Goal: Information Seeking & Learning: Learn about a topic

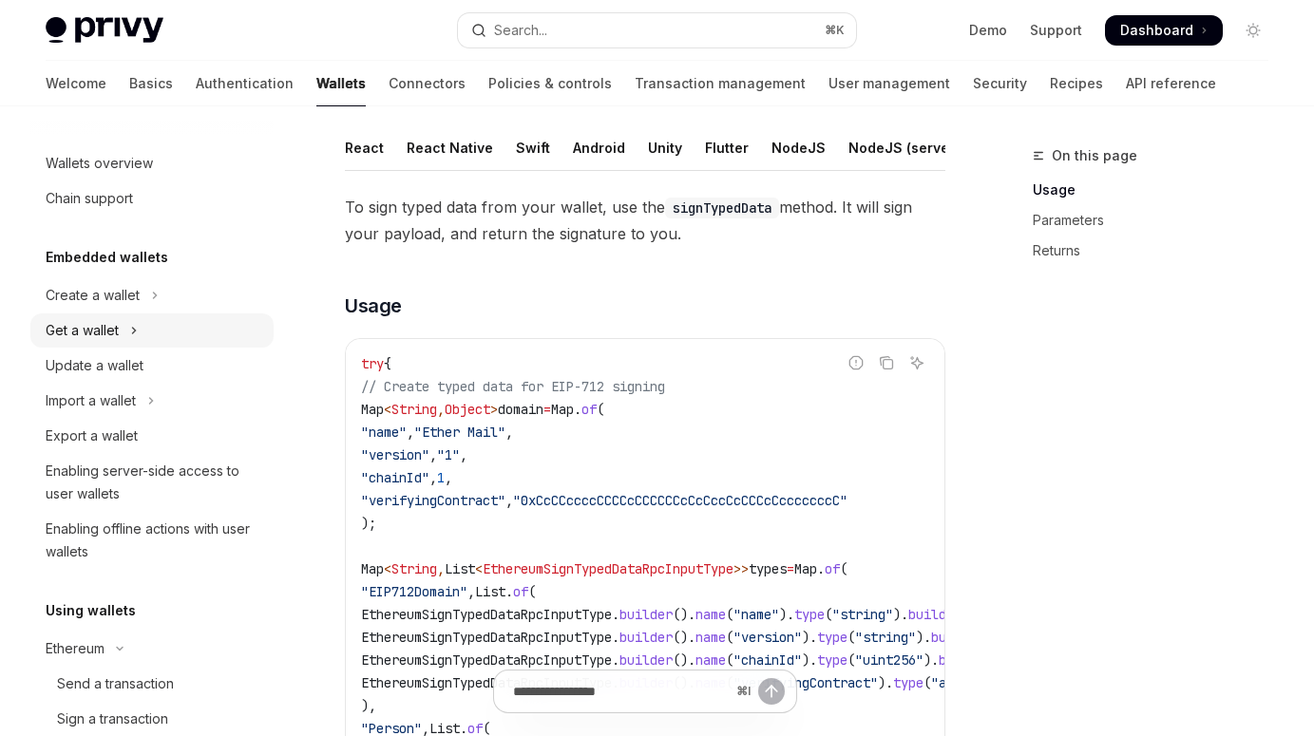
click at [151, 329] on button "Get a wallet" at bounding box center [151, 331] width 243 height 34
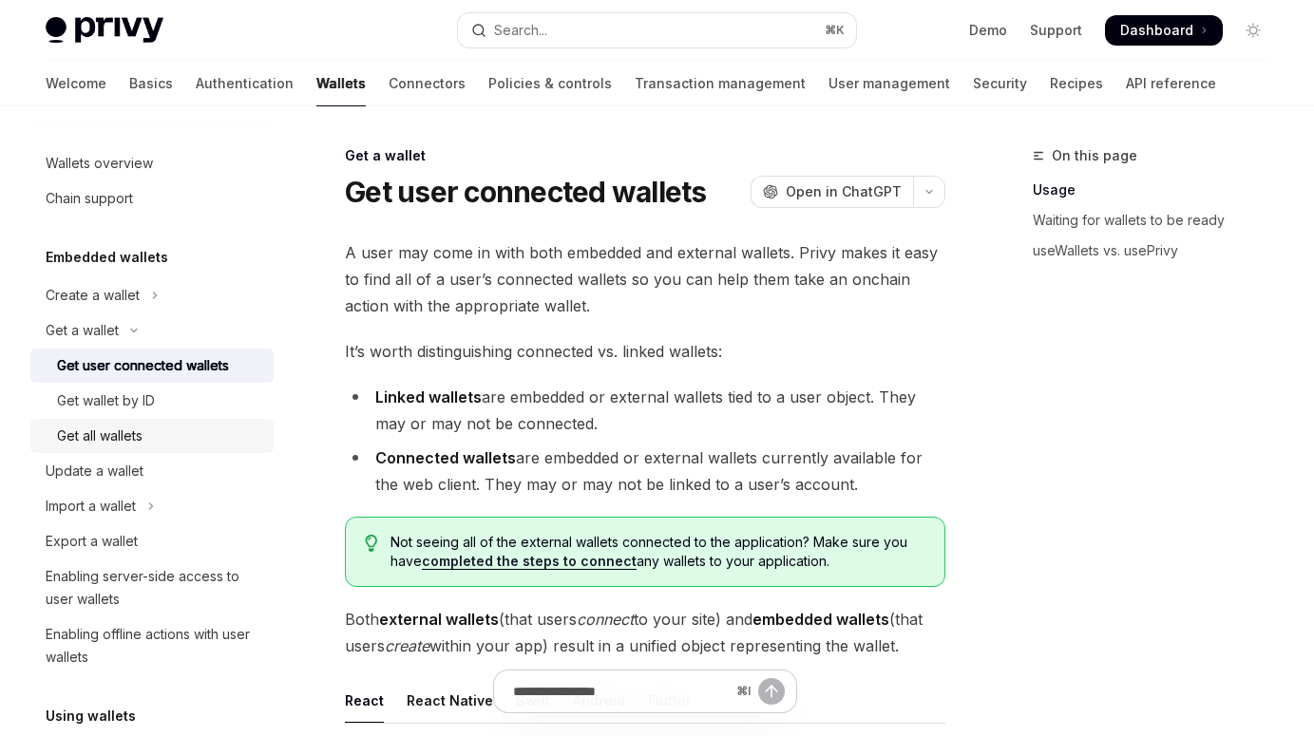
click at [162, 432] on div "Get all wallets" at bounding box center [159, 436] width 205 height 23
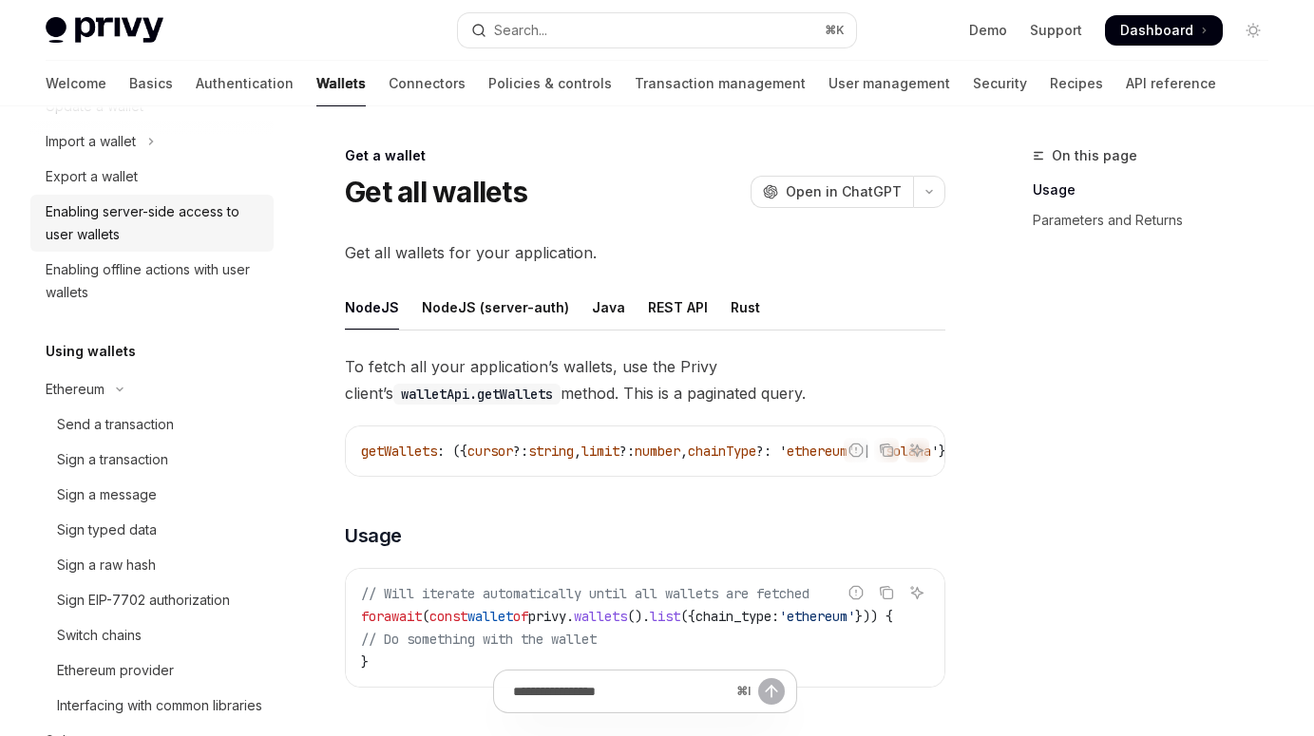
scroll to position [371, 0]
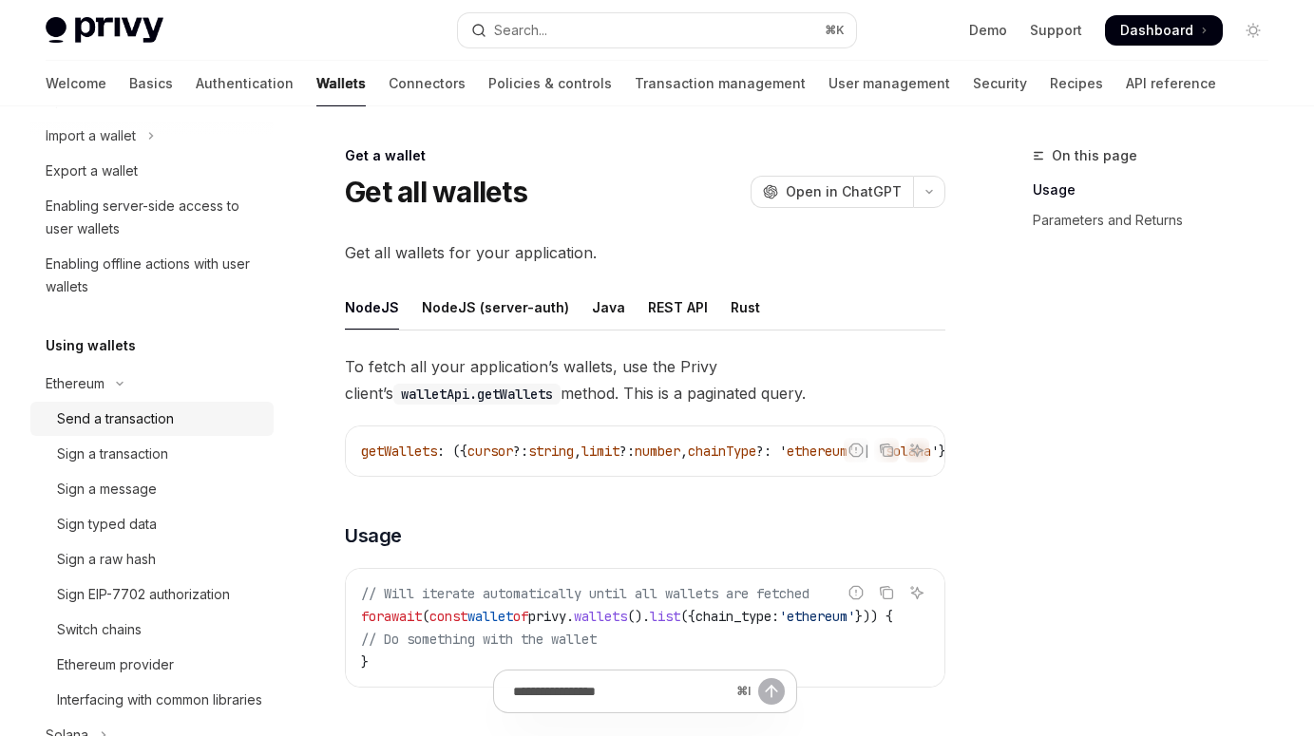
click at [136, 415] on div "Send a transaction" at bounding box center [115, 419] width 117 height 23
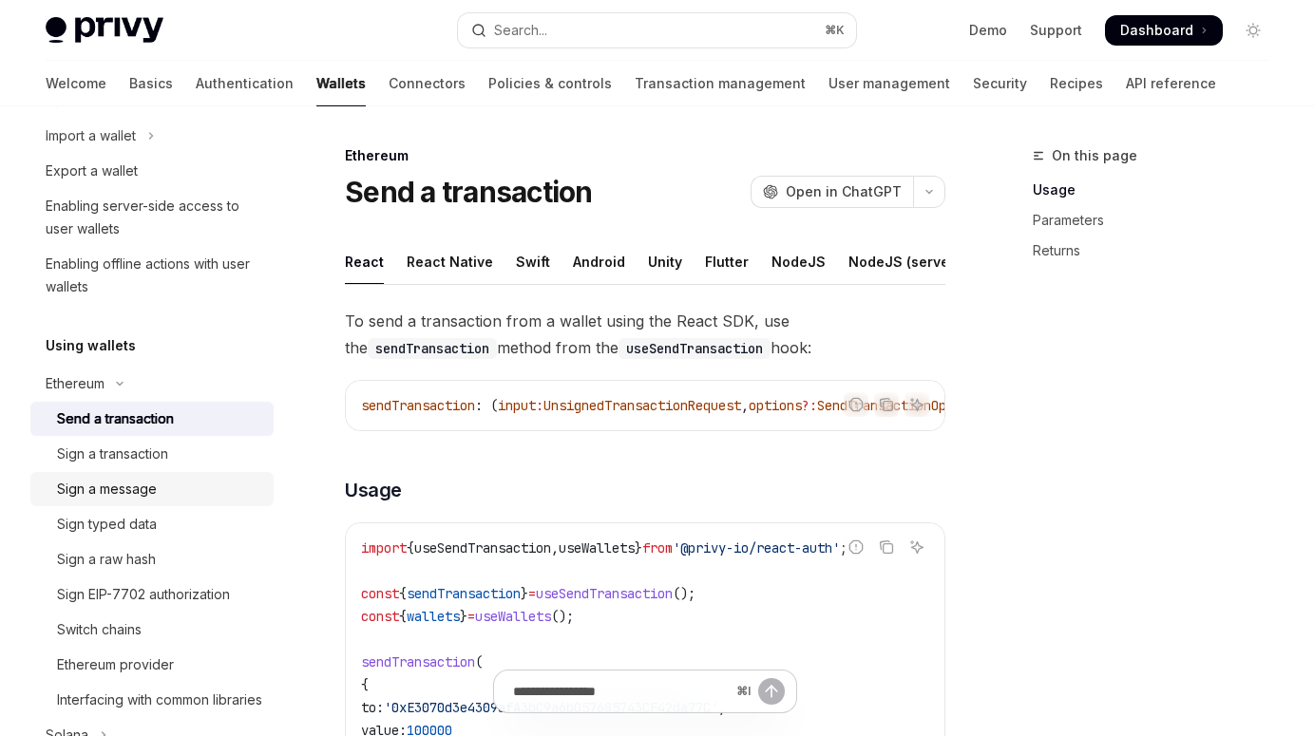
click at [138, 489] on div "Sign a message" at bounding box center [107, 489] width 100 height 23
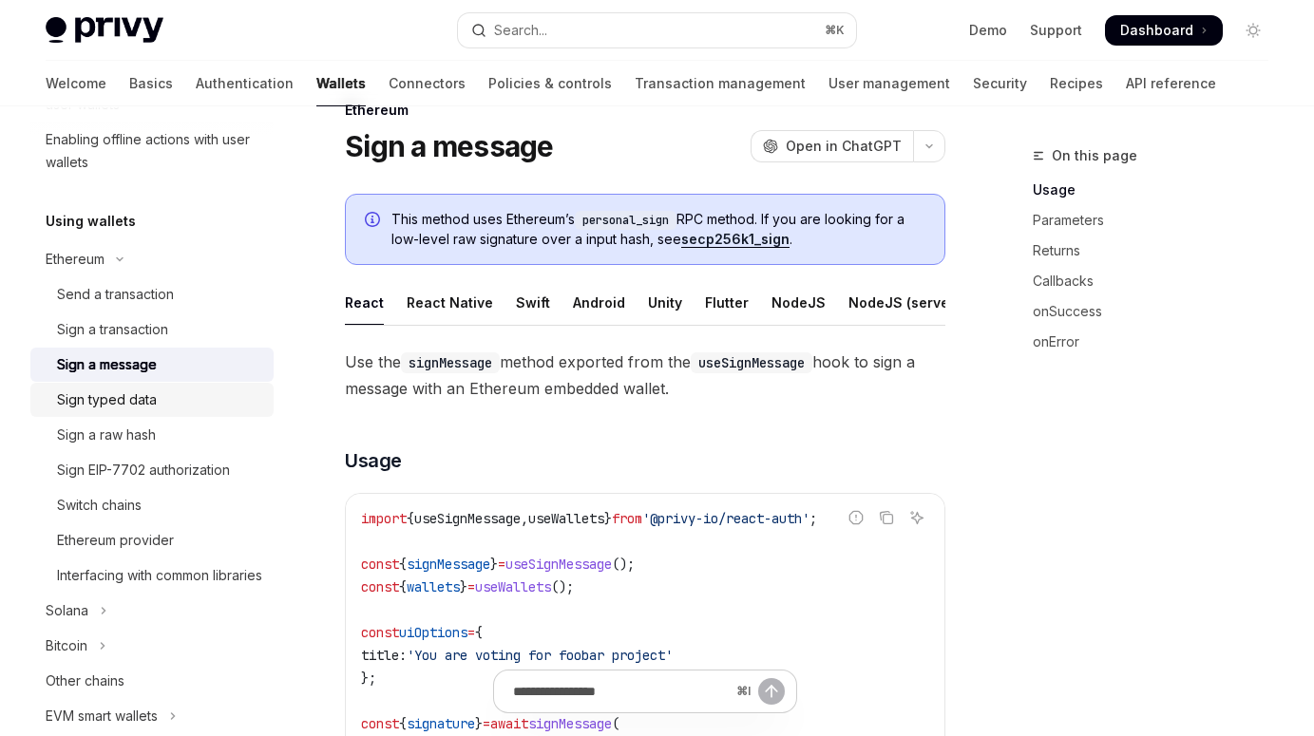
scroll to position [537, 0]
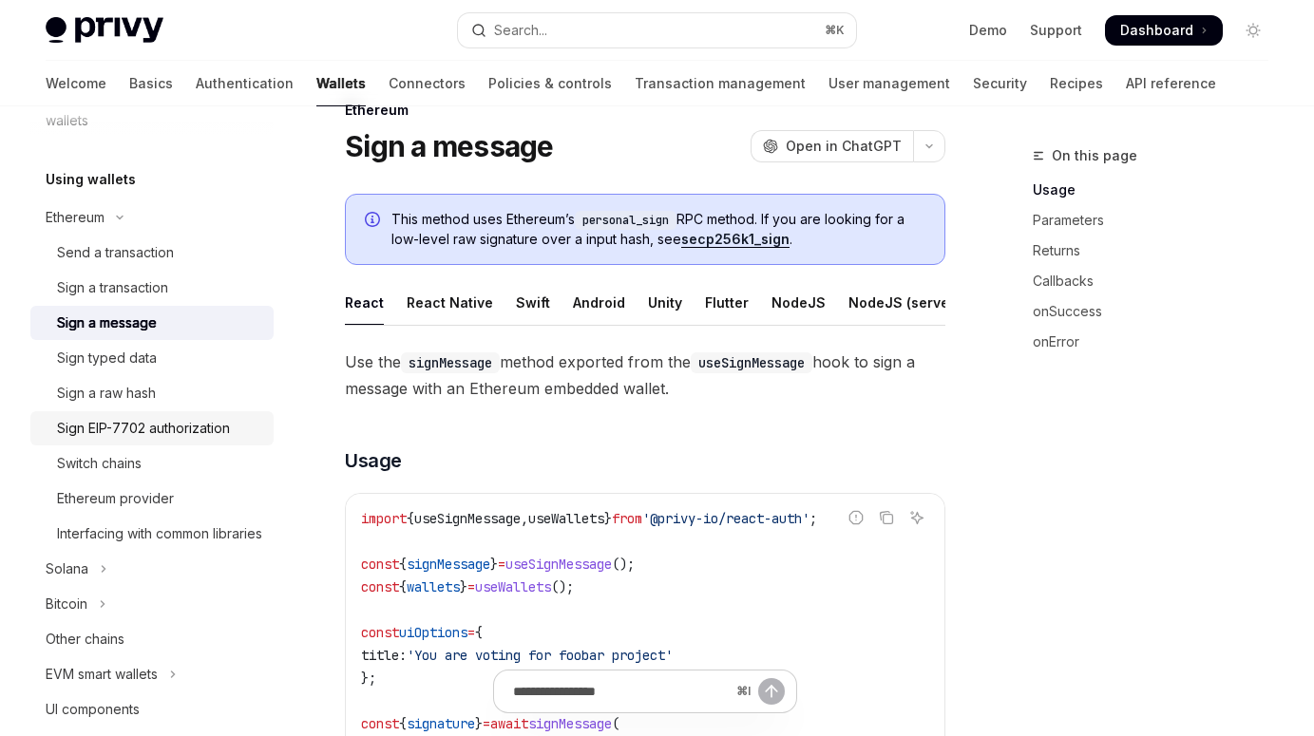
click at [167, 428] on div "Sign EIP-7702 authorization" at bounding box center [143, 428] width 173 height 23
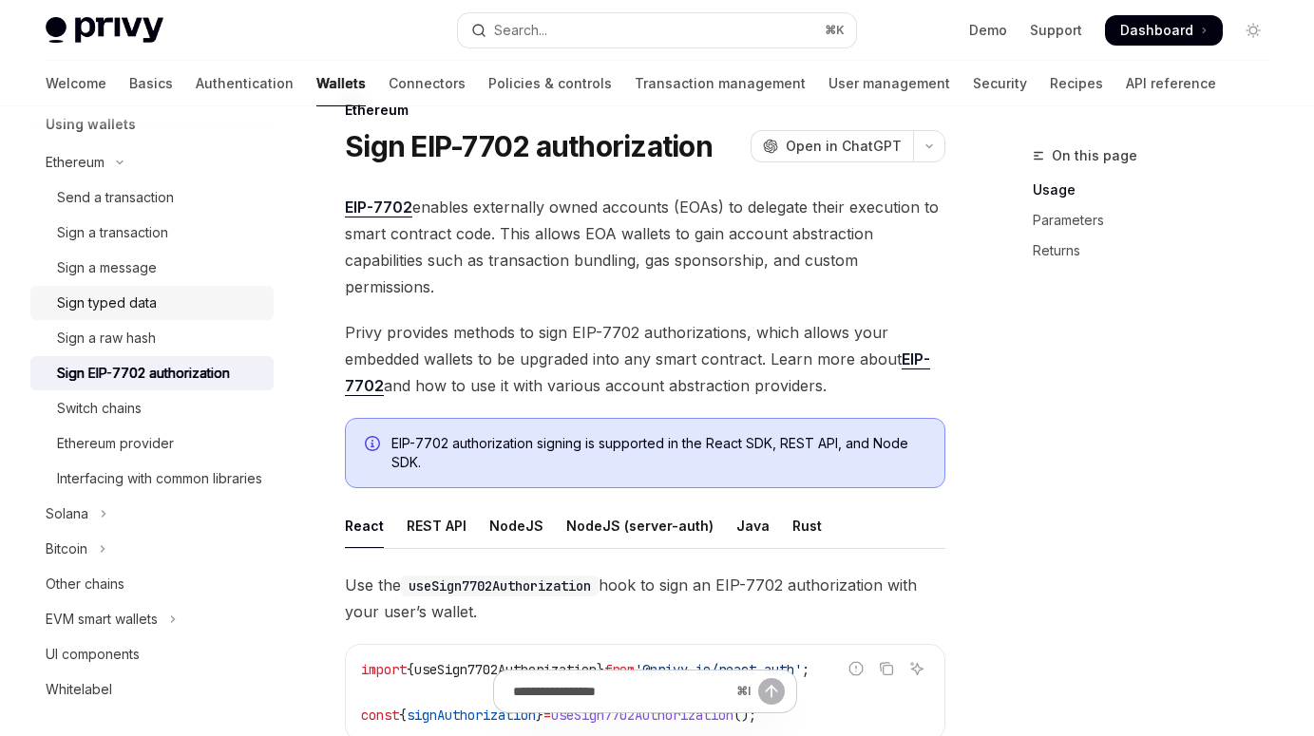
scroll to position [630, 0]
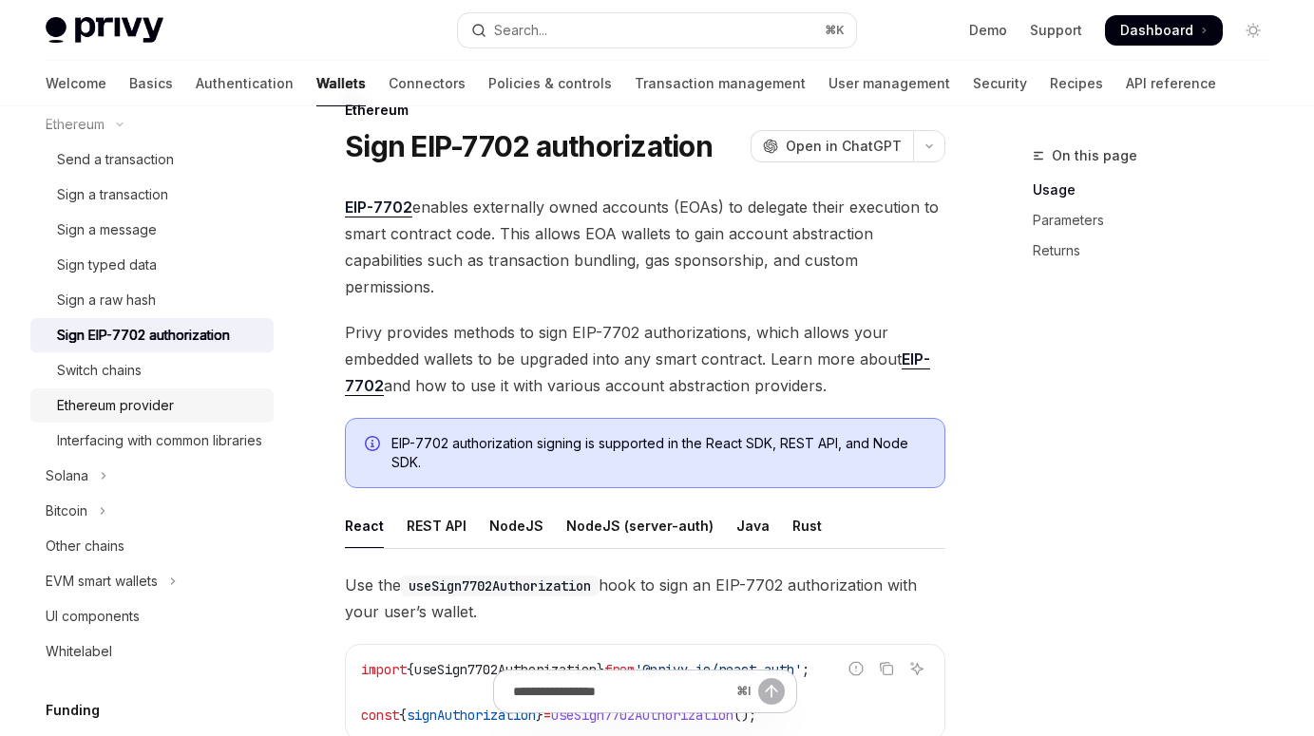
click at [174, 410] on div "Ethereum provider" at bounding box center [159, 405] width 205 height 23
type textarea "*"
click at [174, 410] on div "Ethereum provider" at bounding box center [159, 405] width 205 height 23
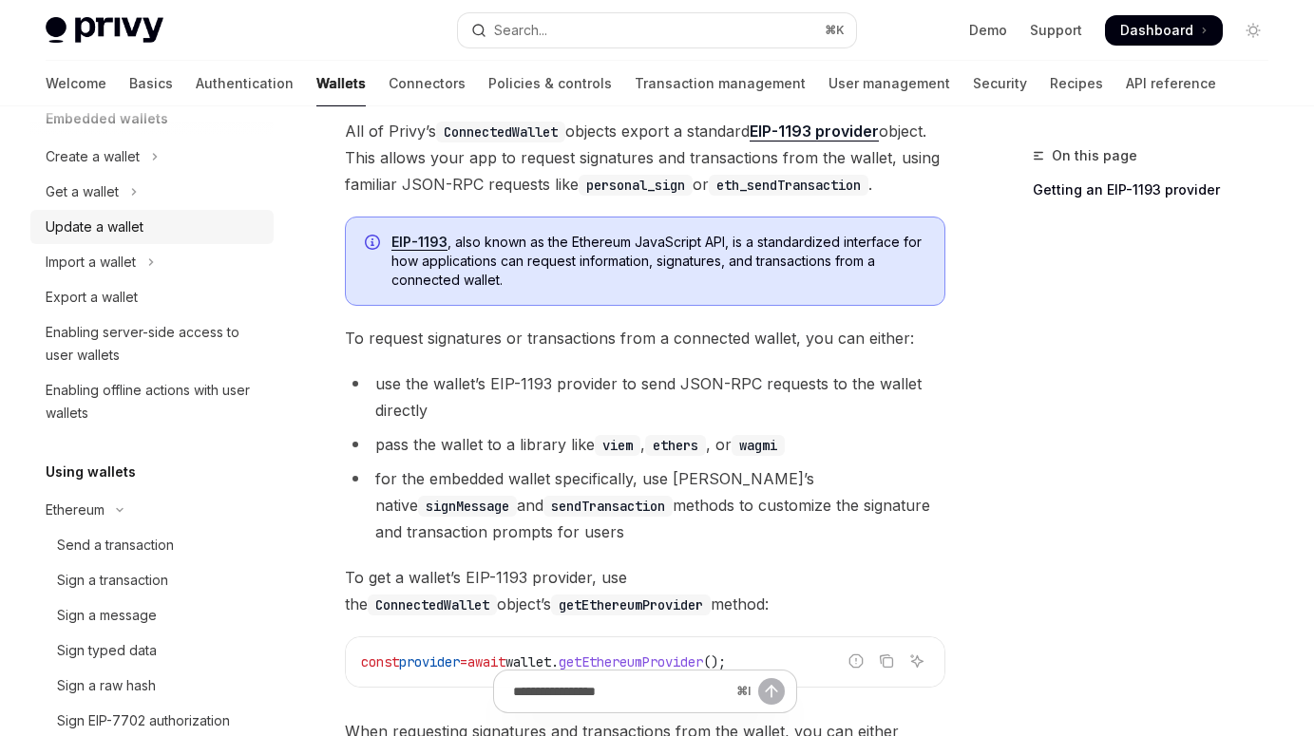
scroll to position [139, 0]
click at [161, 186] on button "Get a wallet" at bounding box center [151, 192] width 243 height 34
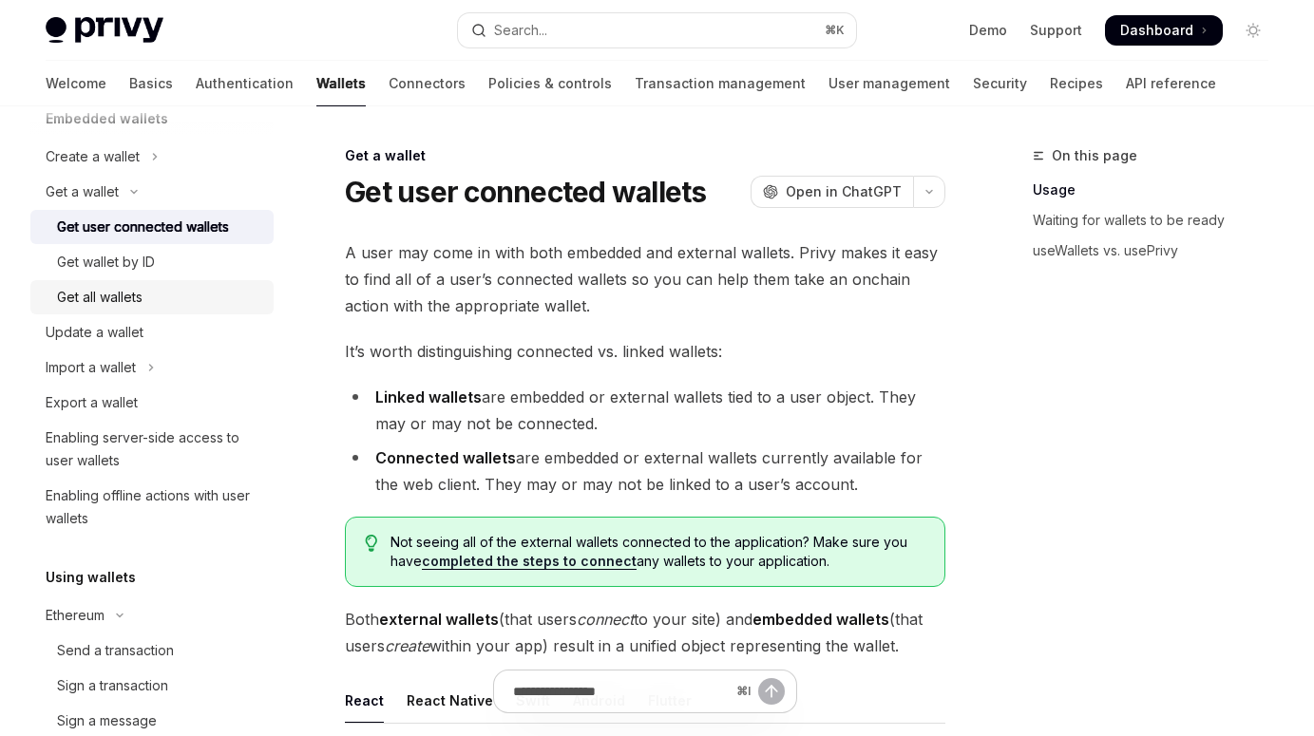
click at [177, 291] on div "Get all wallets" at bounding box center [159, 297] width 205 height 23
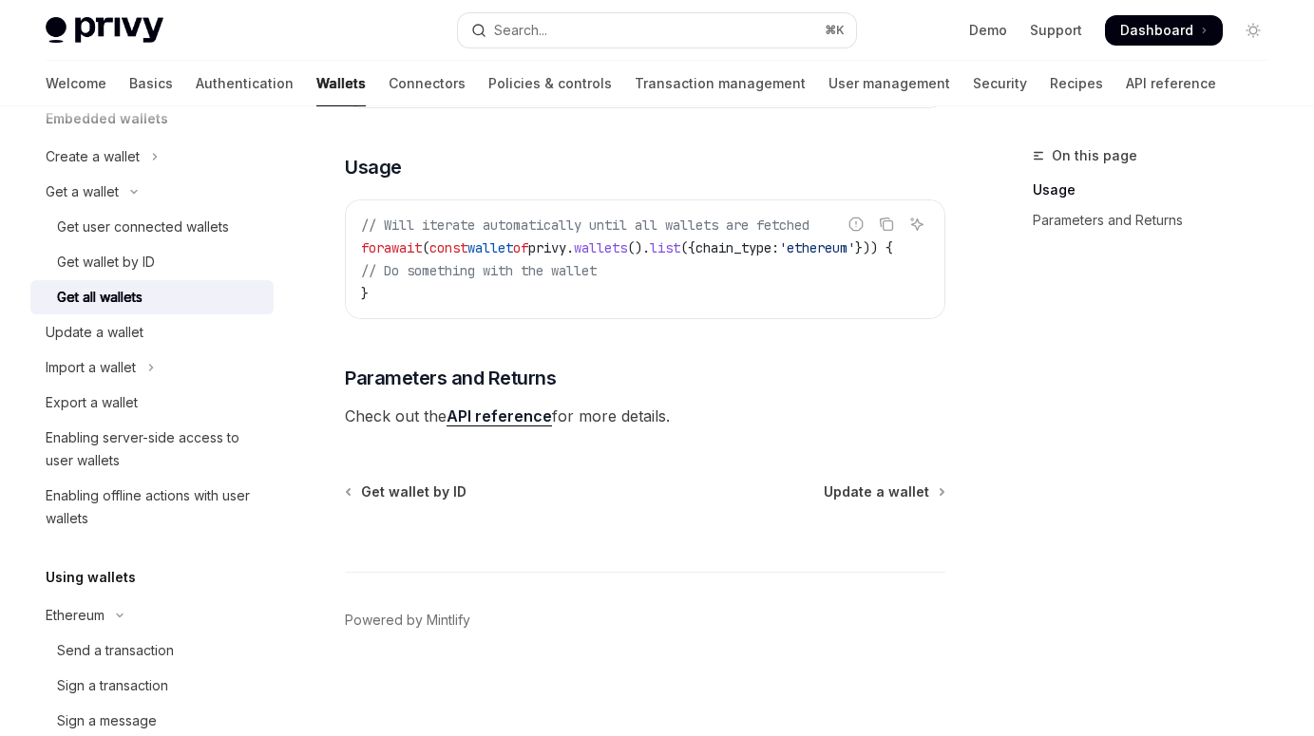
scroll to position [390, 0]
click at [503, 421] on link "API reference" at bounding box center [499, 417] width 105 height 20
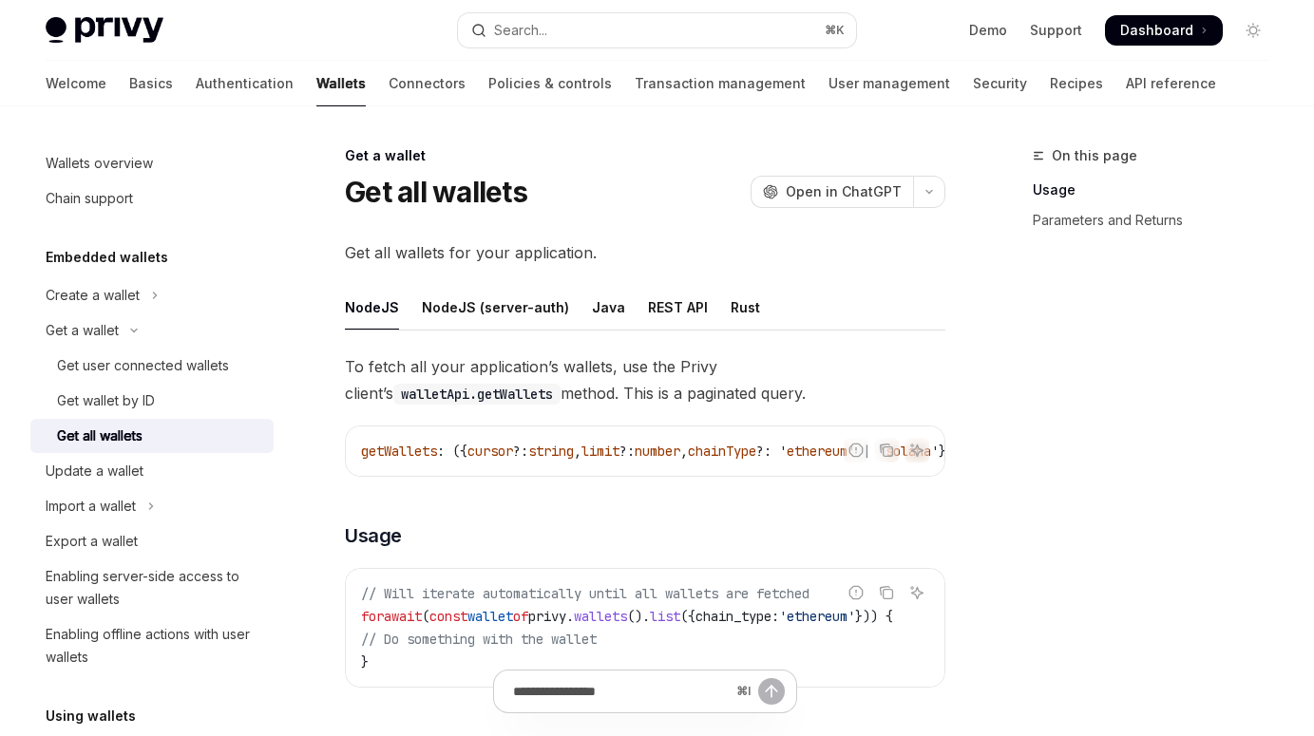
click at [316, 90] on link "Wallets" at bounding box center [340, 84] width 49 height 46
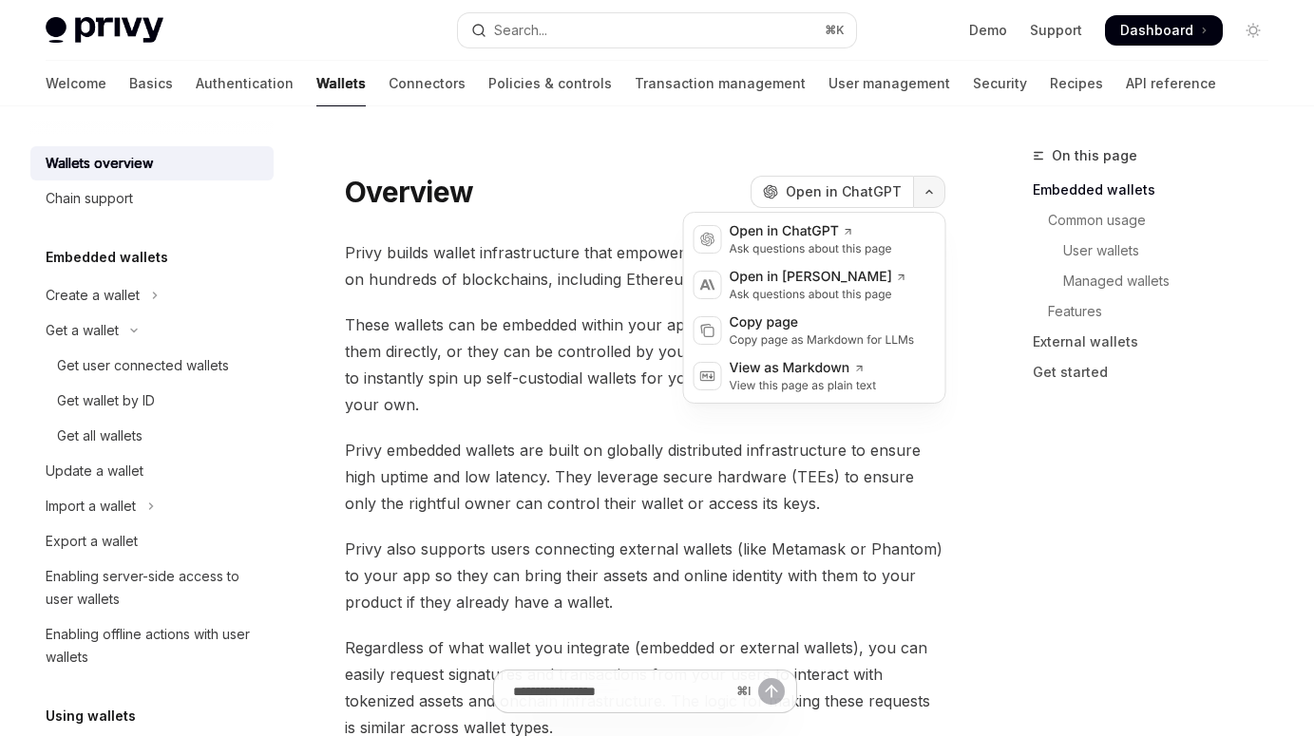
click at [932, 197] on button "button" at bounding box center [929, 192] width 32 height 32
click at [933, 196] on icon "button" at bounding box center [929, 192] width 23 height 8
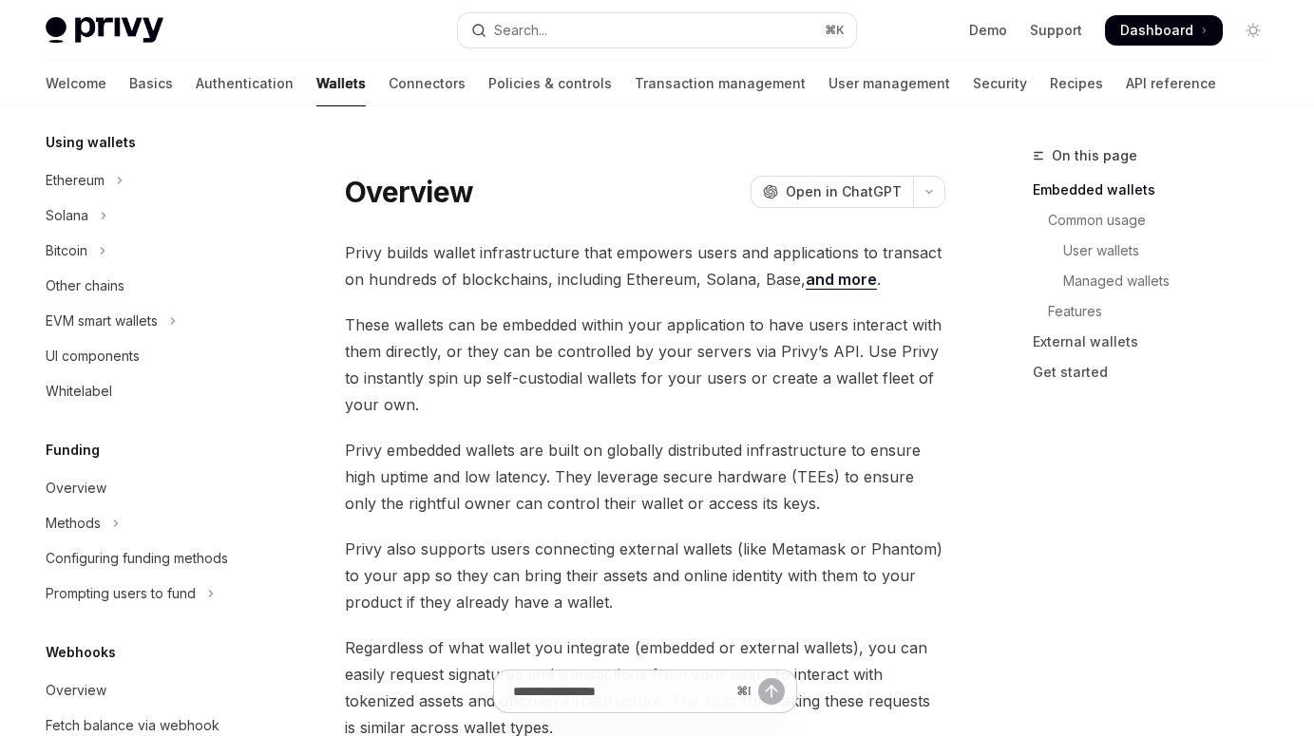
click at [316, 91] on link "Wallets" at bounding box center [340, 84] width 49 height 46
click at [131, 179] on button "Ethereum" at bounding box center [151, 180] width 243 height 34
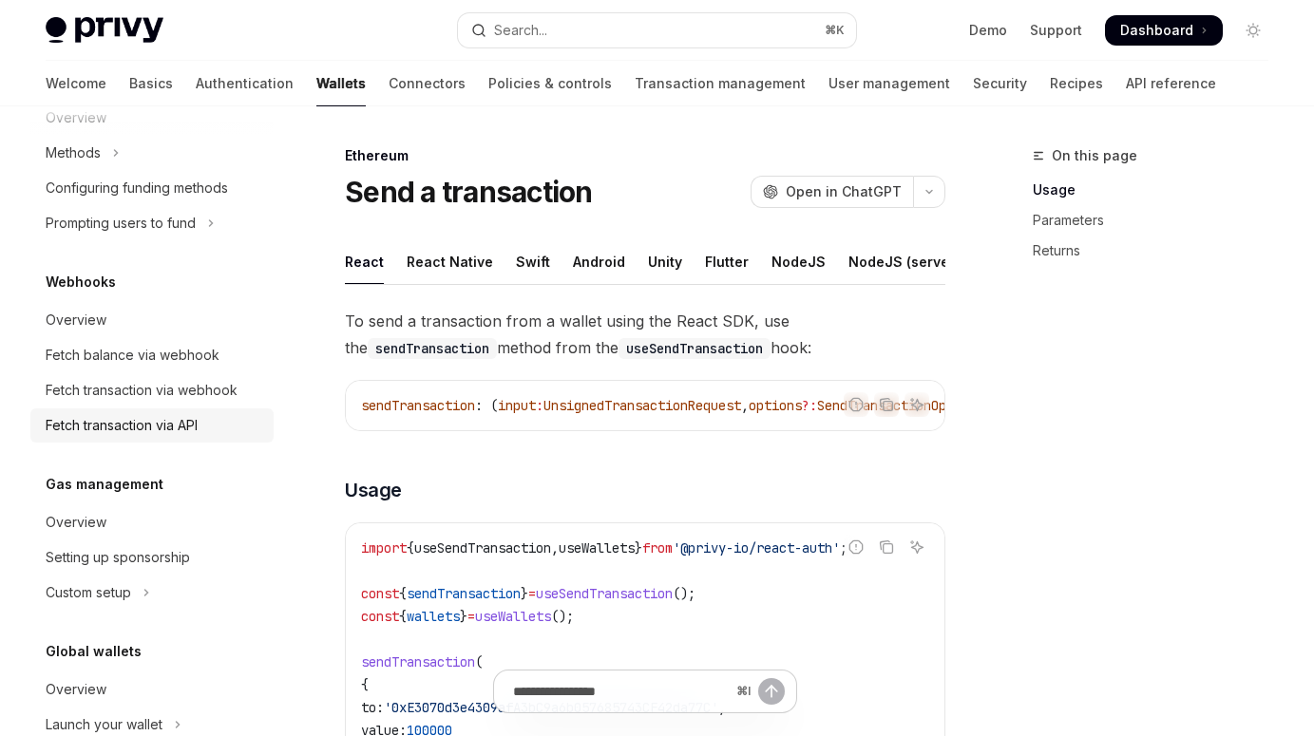
scroll to position [1362, 0]
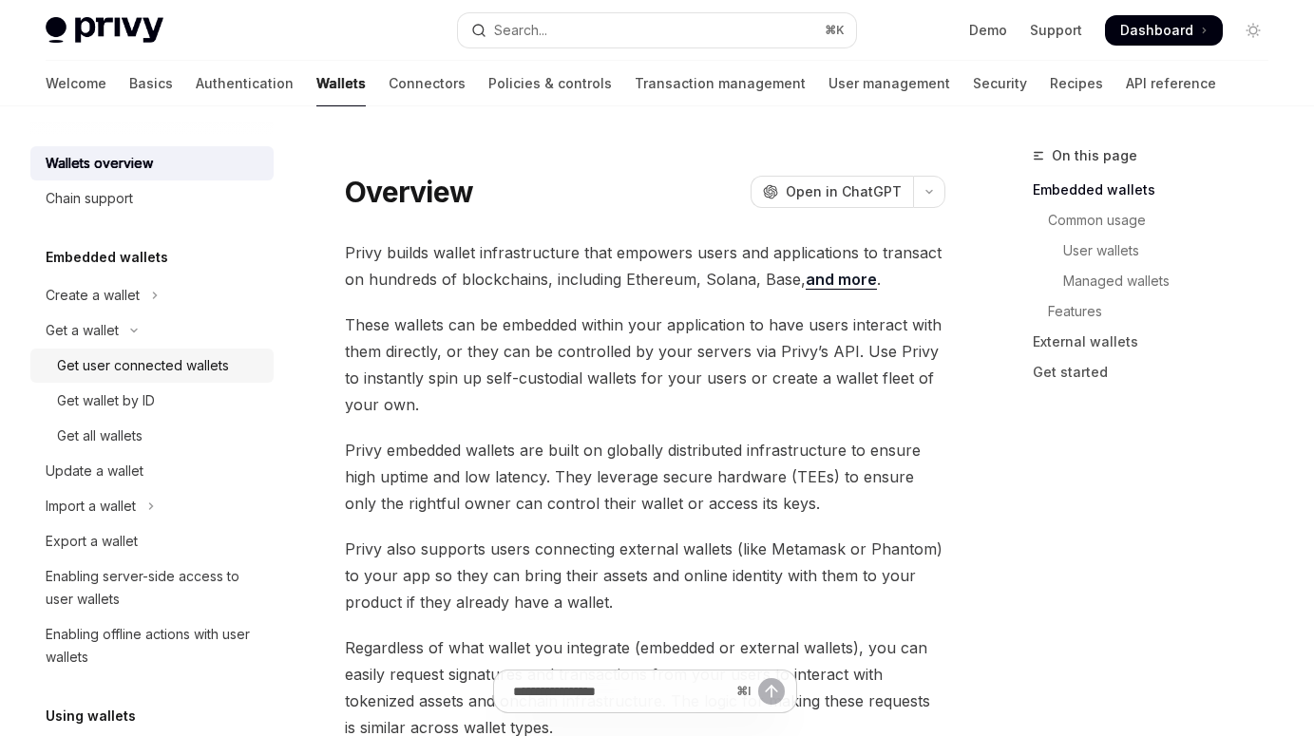
click at [136, 362] on div "Get user connected wallets" at bounding box center [143, 365] width 172 height 23
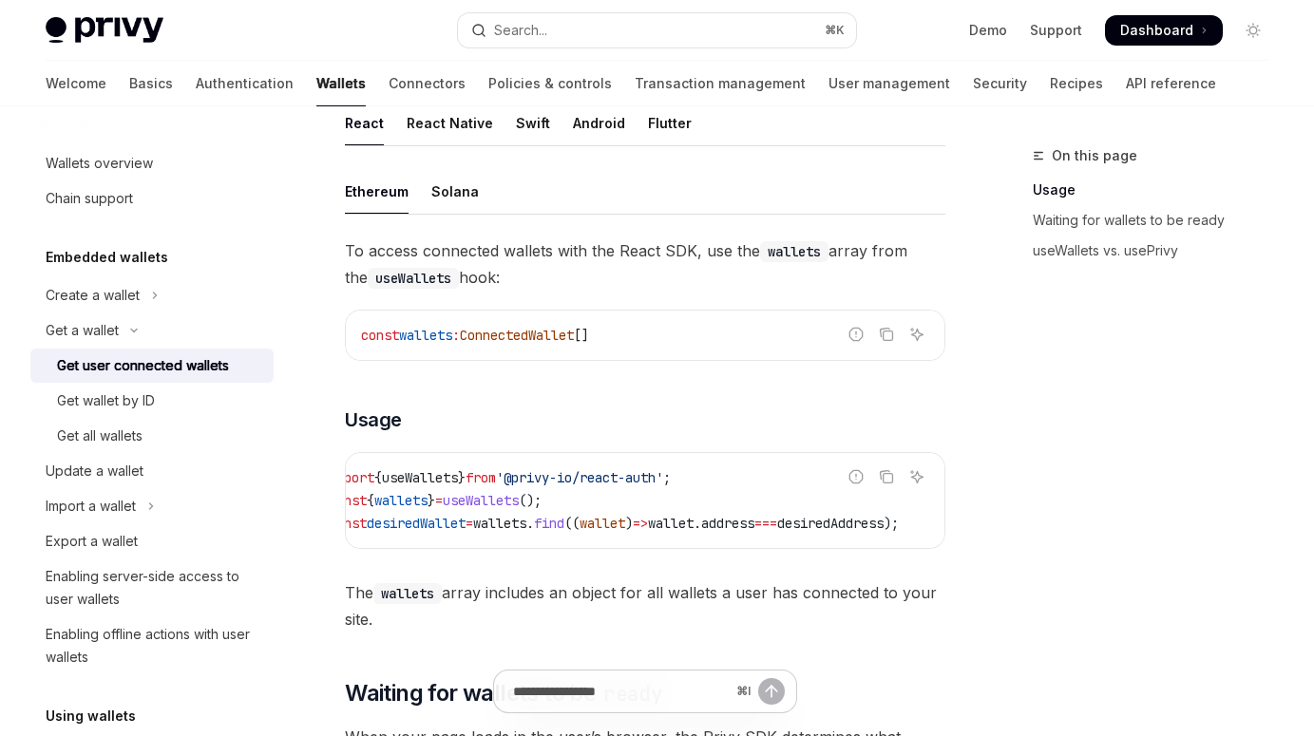
scroll to position [0, 106]
click at [766, 575] on div "To access connected wallets with the React SDK, use the wallets array from the …" at bounding box center [645, 435] width 600 height 395
drag, startPoint x: 682, startPoint y: 574, endPoint x: 525, endPoint y: 558, distance: 157.6
click at [525, 558] on div "To access connected wallets with the React SDK, use the wallets array from the …" at bounding box center [645, 435] width 600 height 395
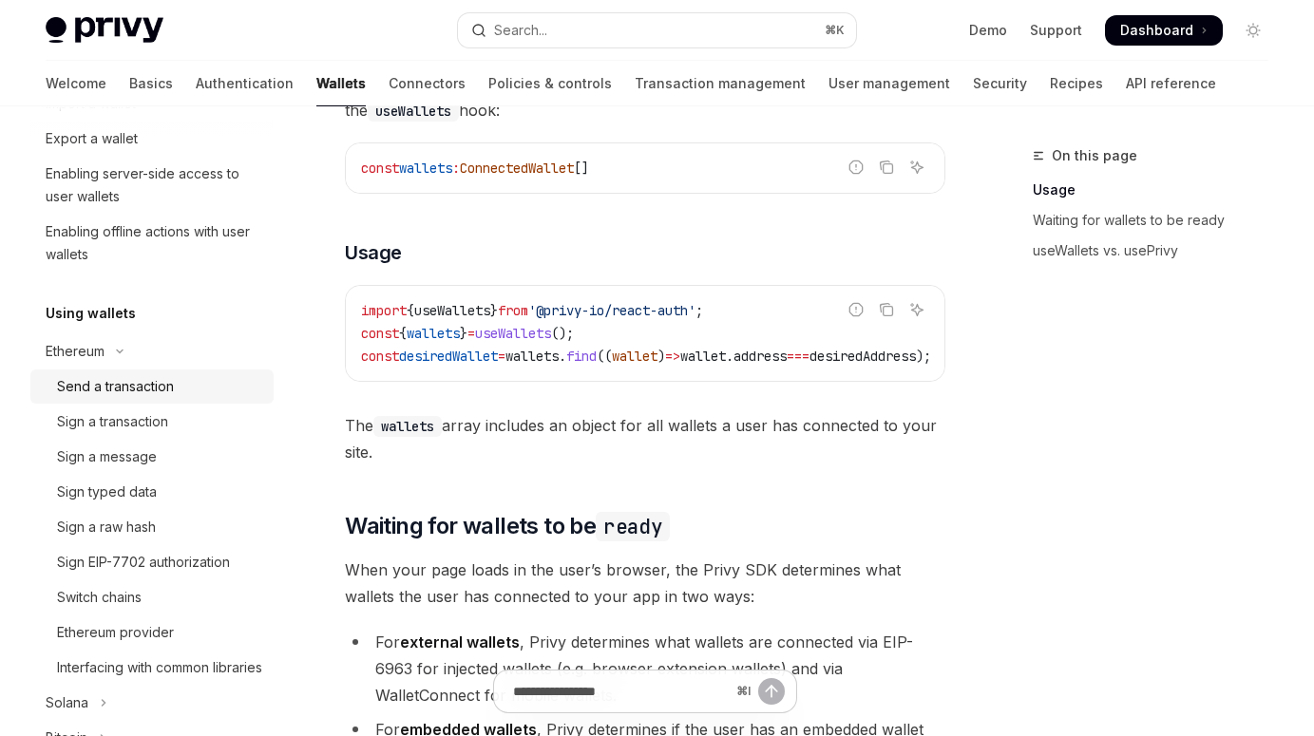
scroll to position [426, 0]
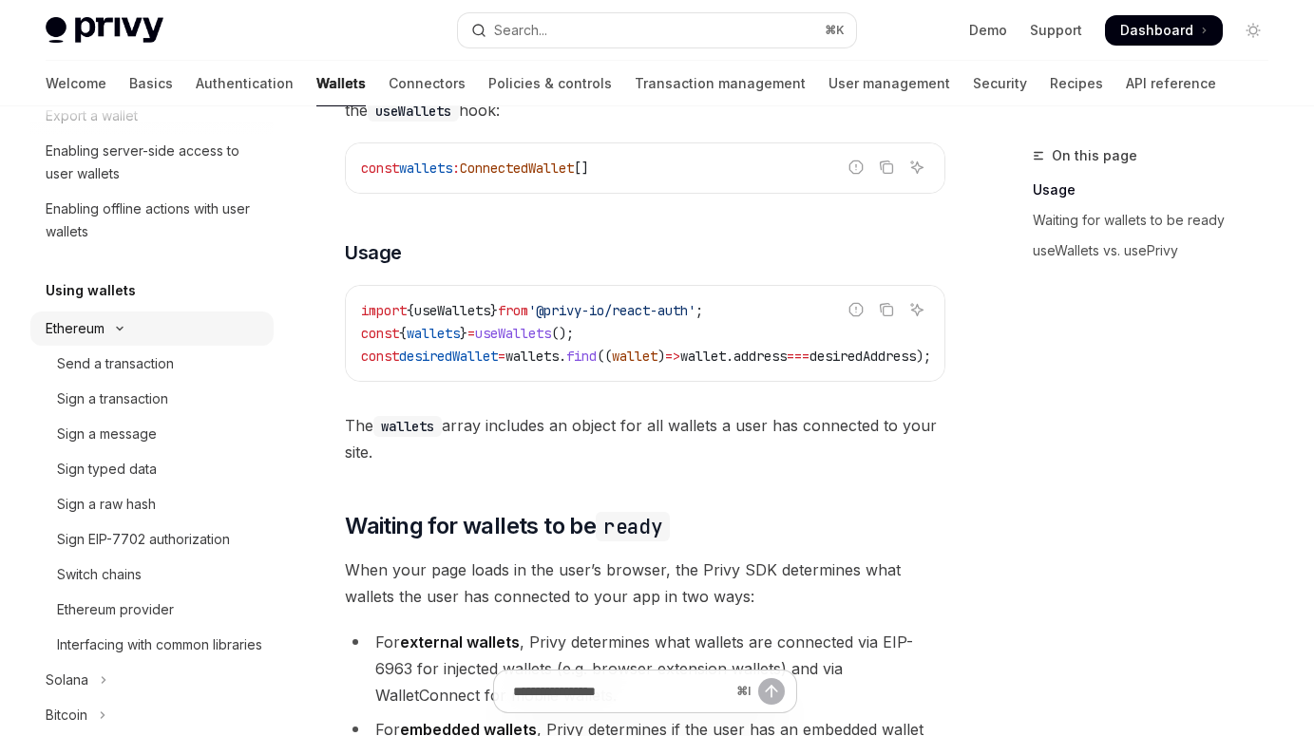
click at [160, 323] on button "Ethereum" at bounding box center [151, 329] width 243 height 34
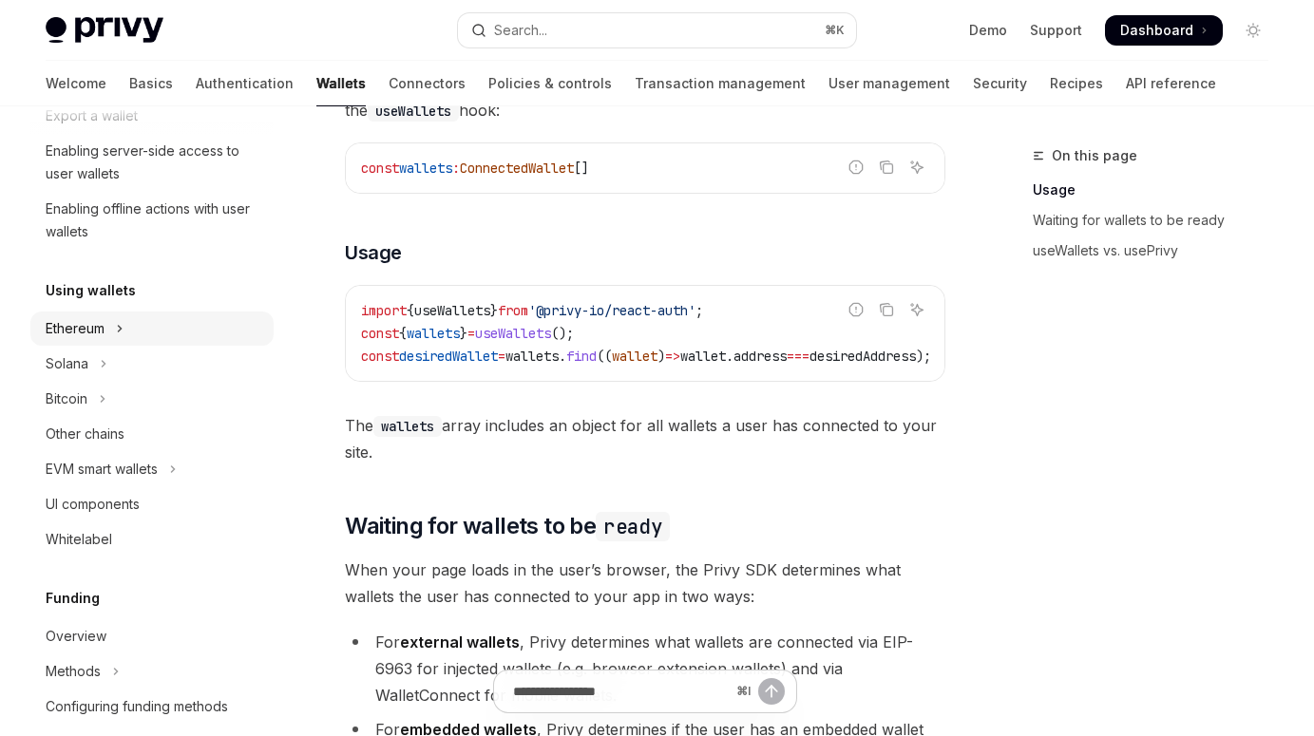
click at [160, 323] on button "Ethereum" at bounding box center [151, 329] width 243 height 34
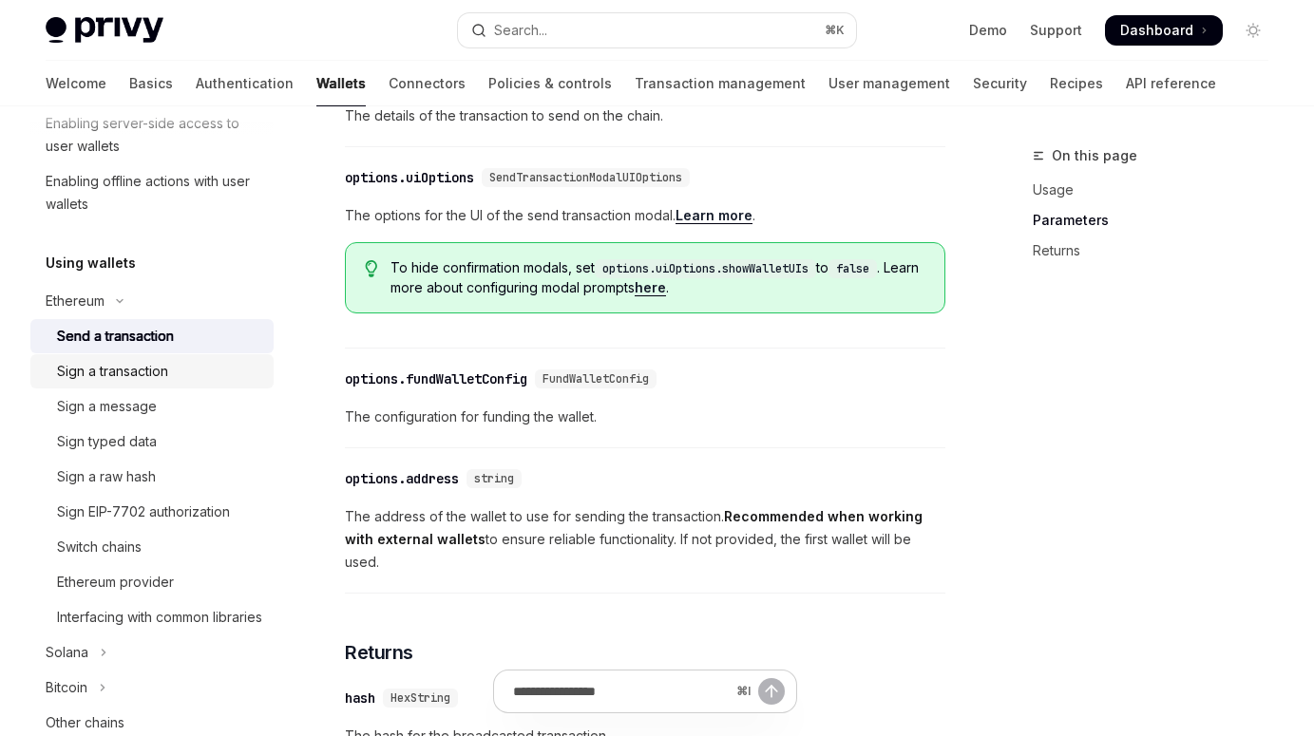
scroll to position [500, 0]
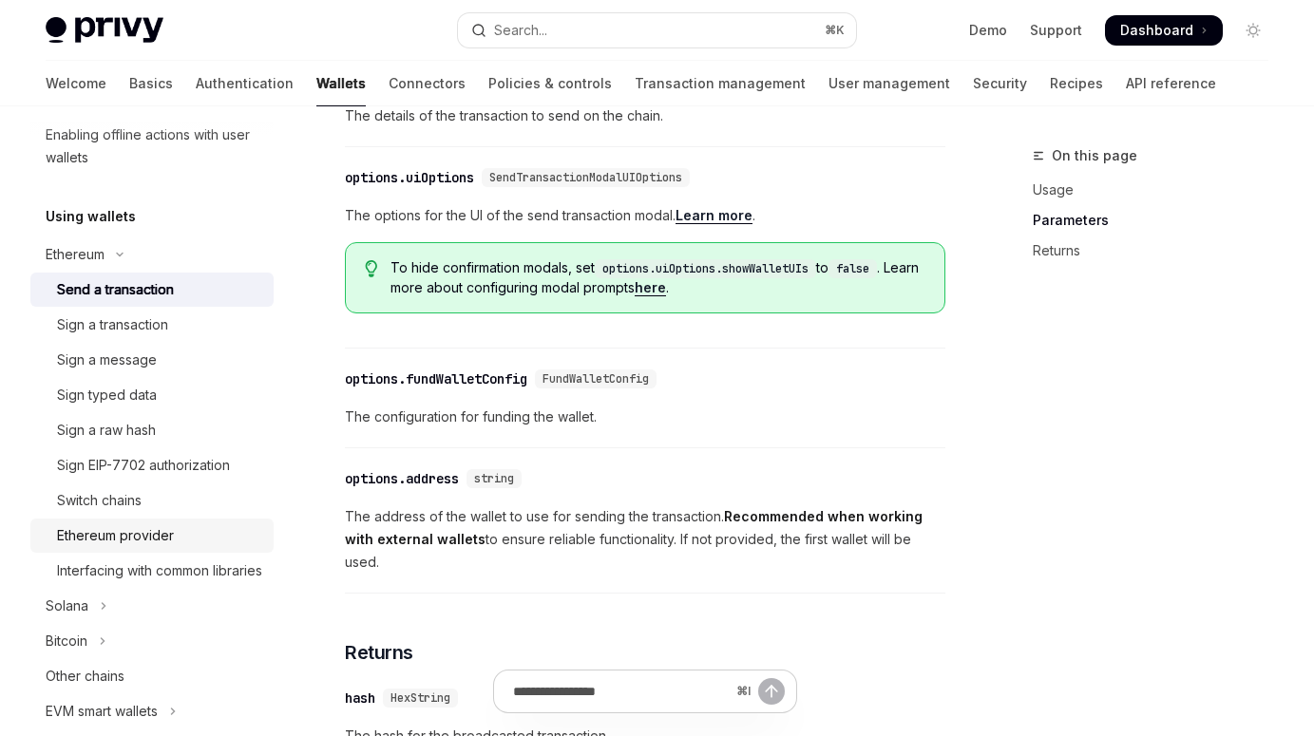
click at [174, 527] on div "Ethereum provider" at bounding box center [159, 535] width 205 height 23
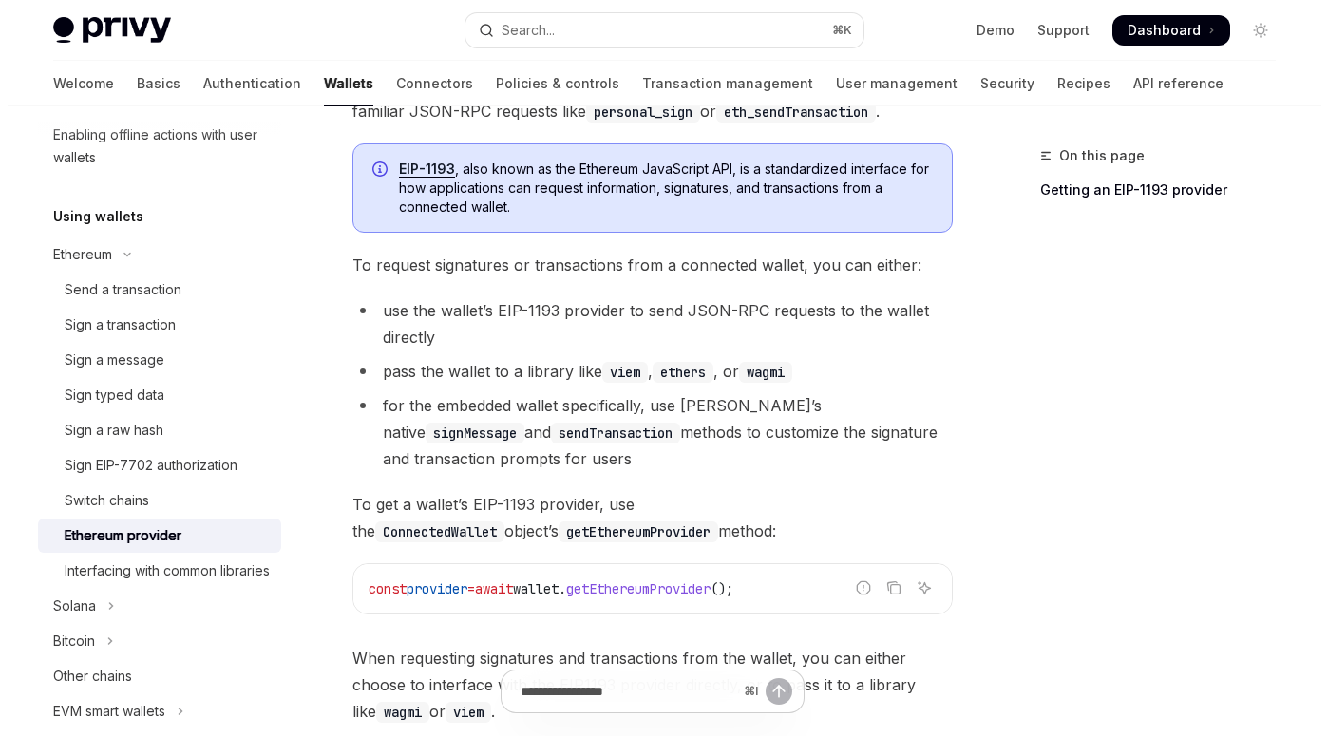
scroll to position [274, 0]
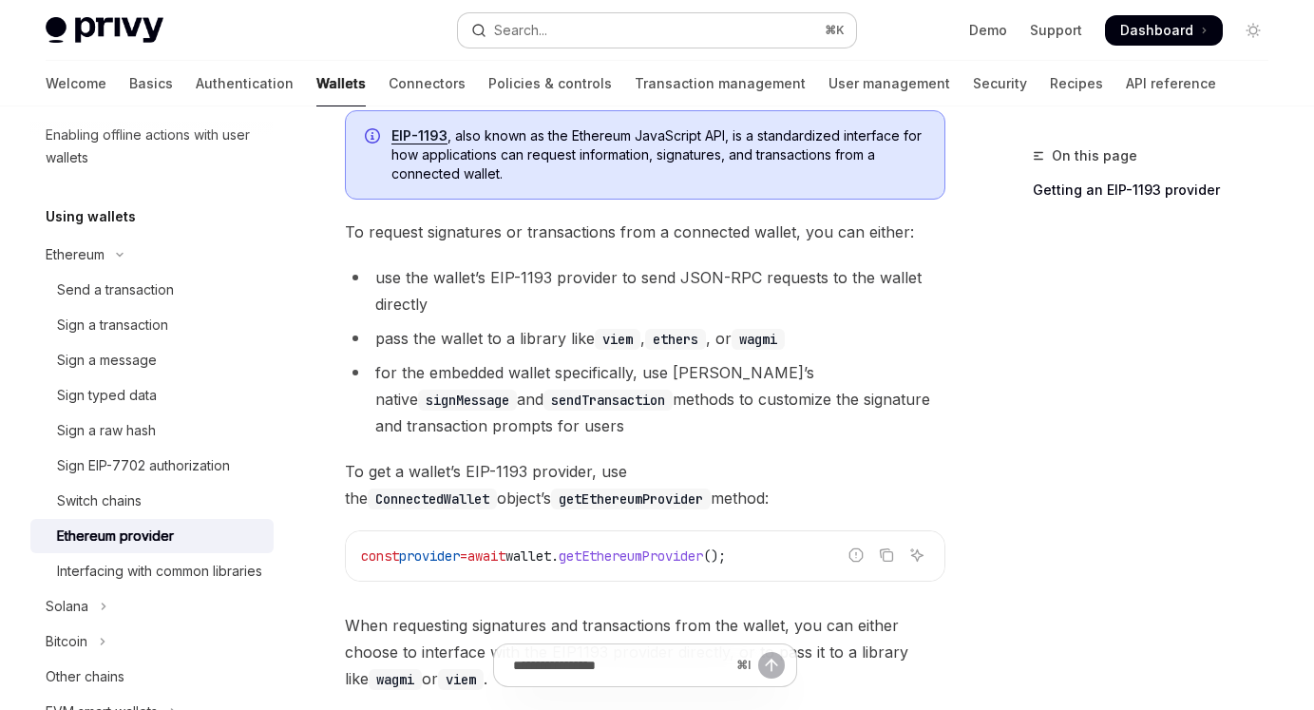
type textarea "*"
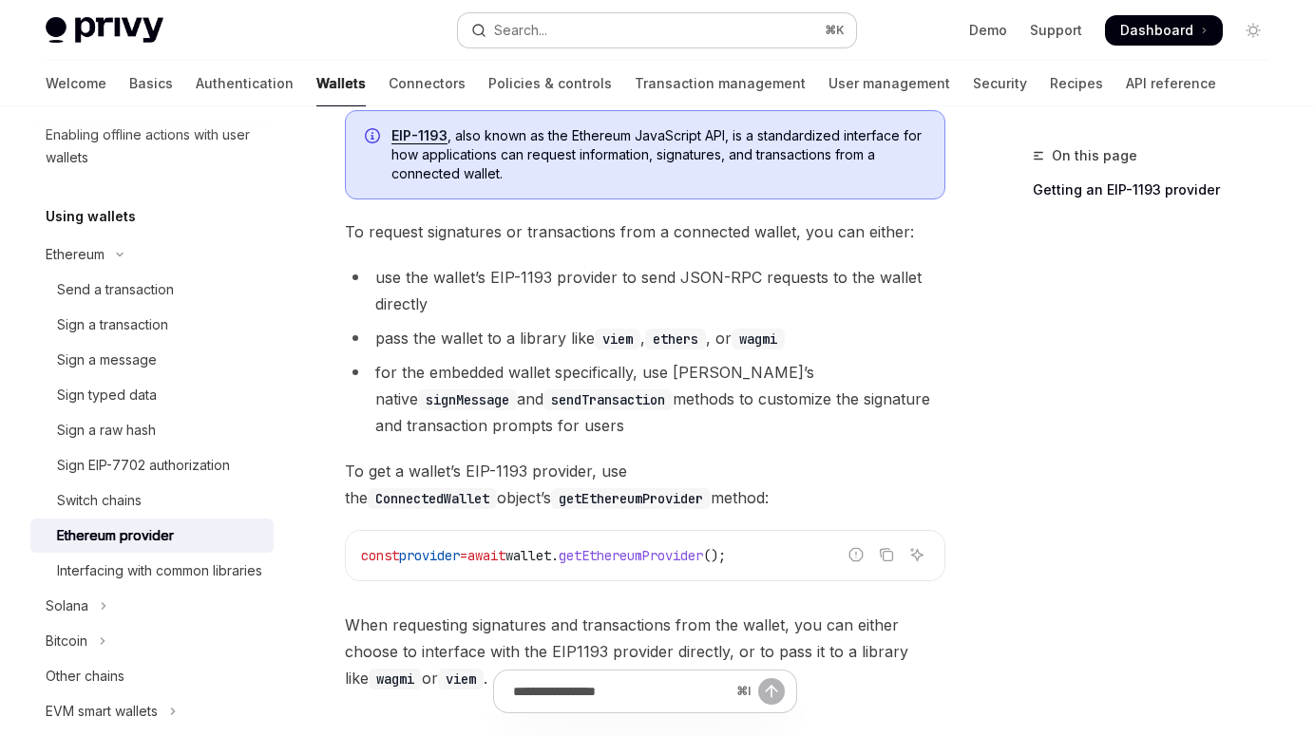
click at [576, 26] on button "Search... ⌘ K" at bounding box center [656, 30] width 397 height 34
click at [569, 37] on button "Search... ⌘ K" at bounding box center [656, 30] width 397 height 34
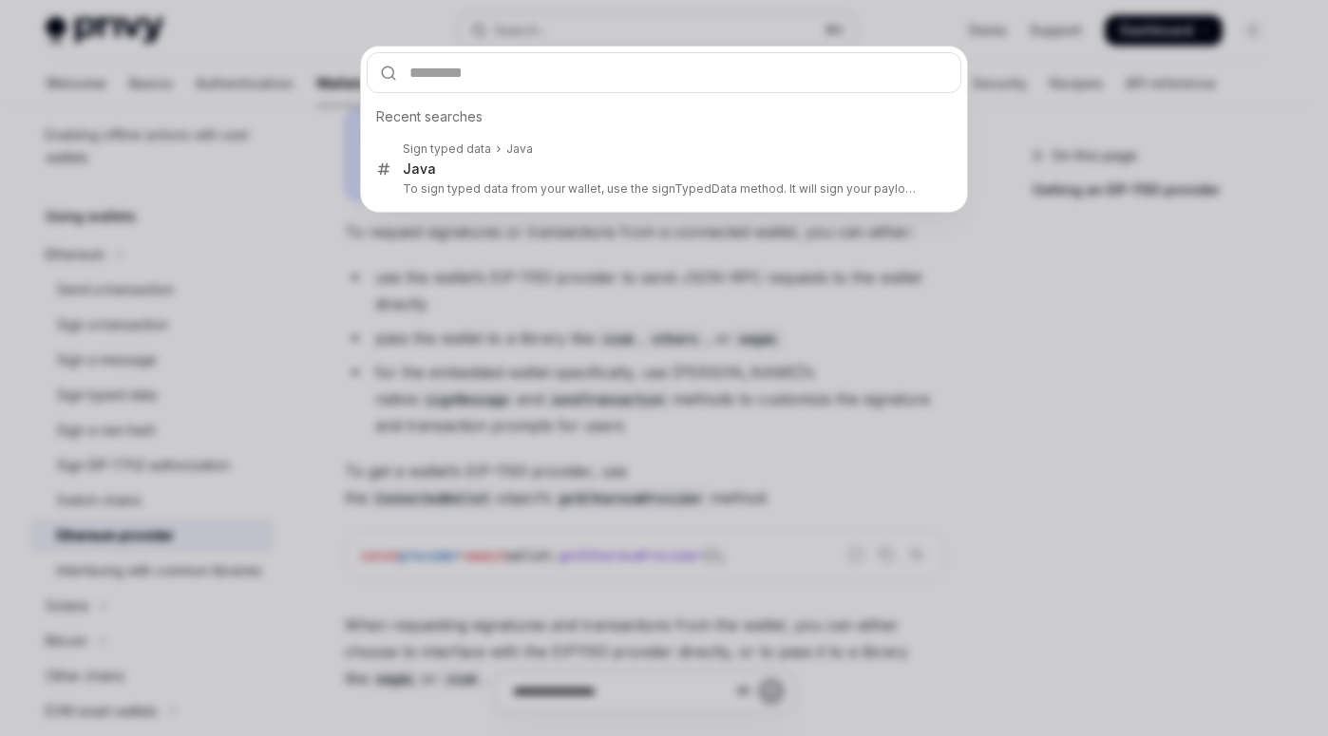
type input "**********"
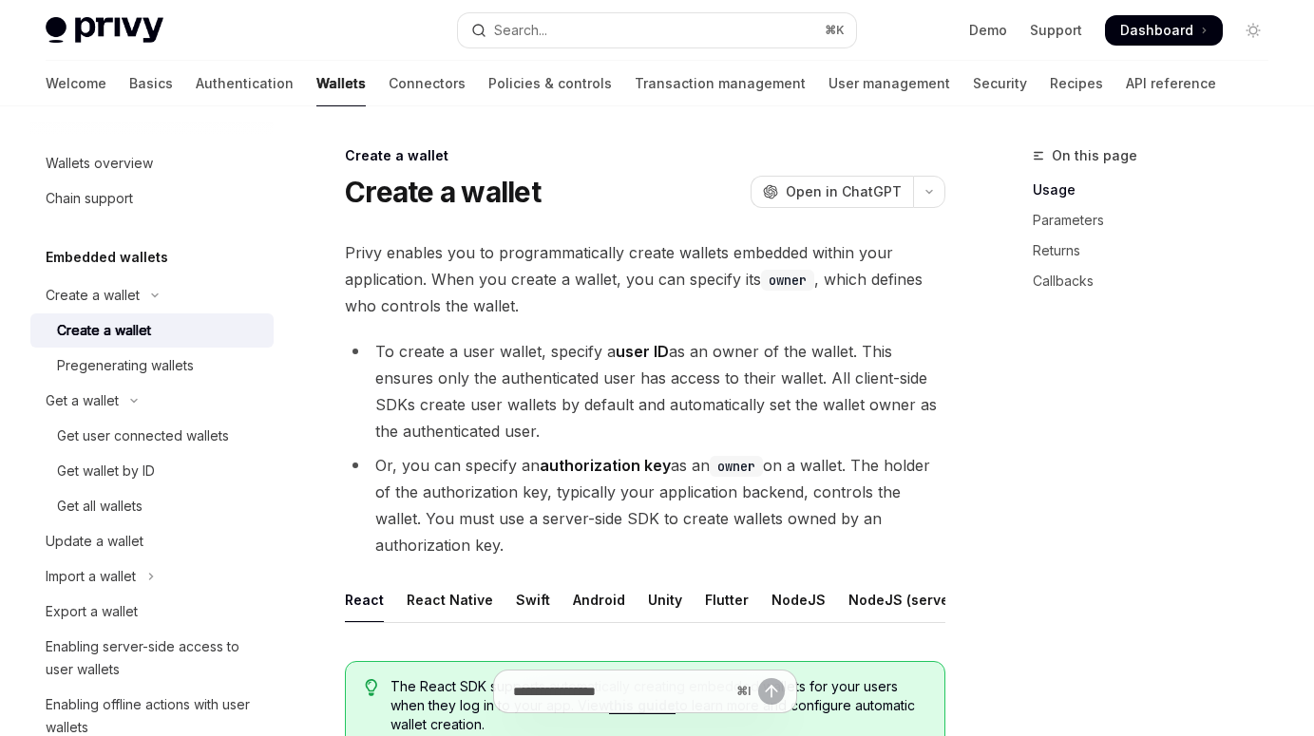
click at [316, 83] on link "Wallets" at bounding box center [340, 84] width 49 height 46
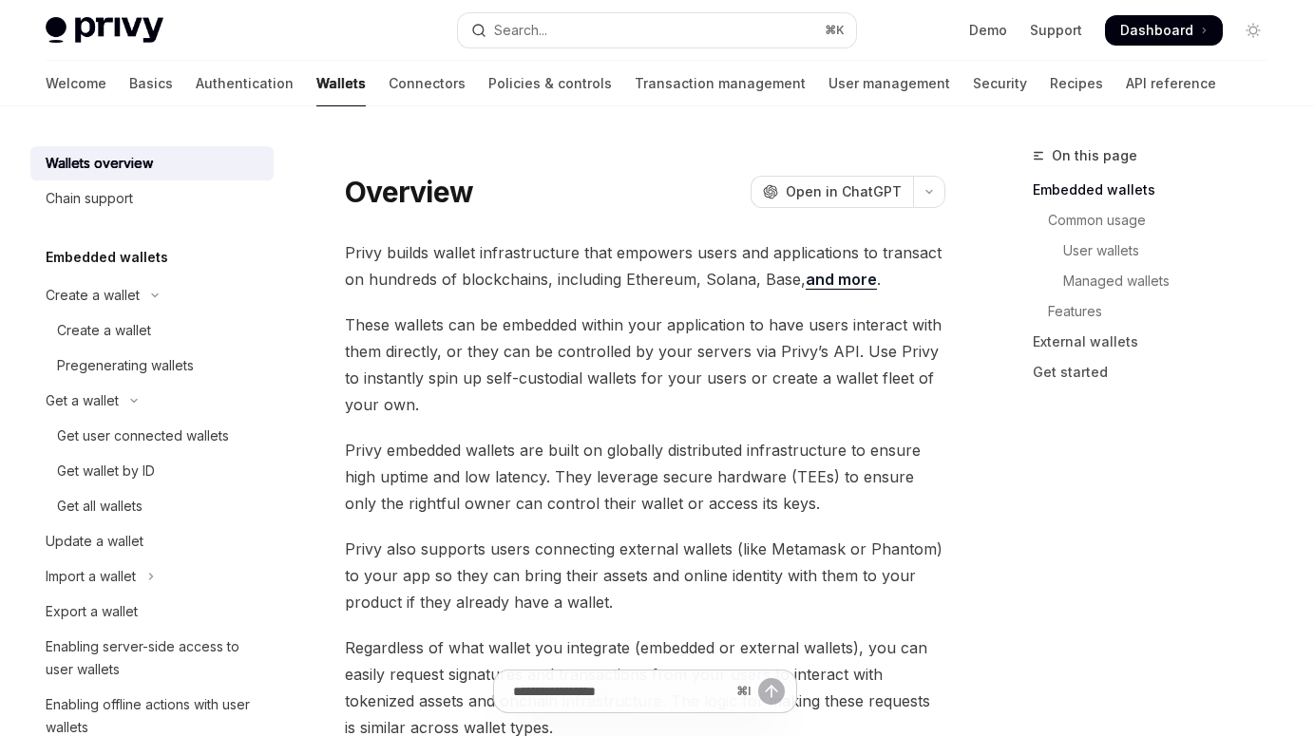
click at [316, 75] on link "Wallets" at bounding box center [340, 84] width 49 height 46
click at [854, 200] on span "Open in ChatGPT" at bounding box center [844, 191] width 116 height 19
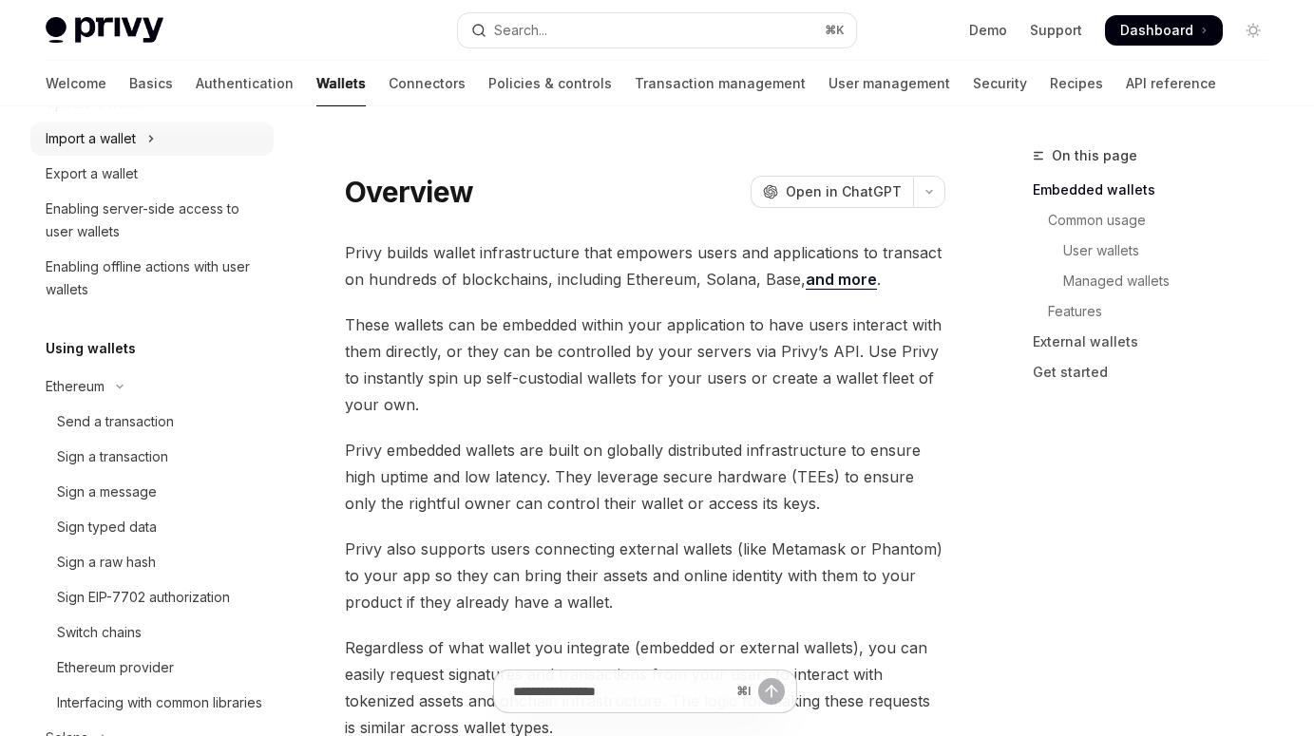
scroll to position [463, 0]
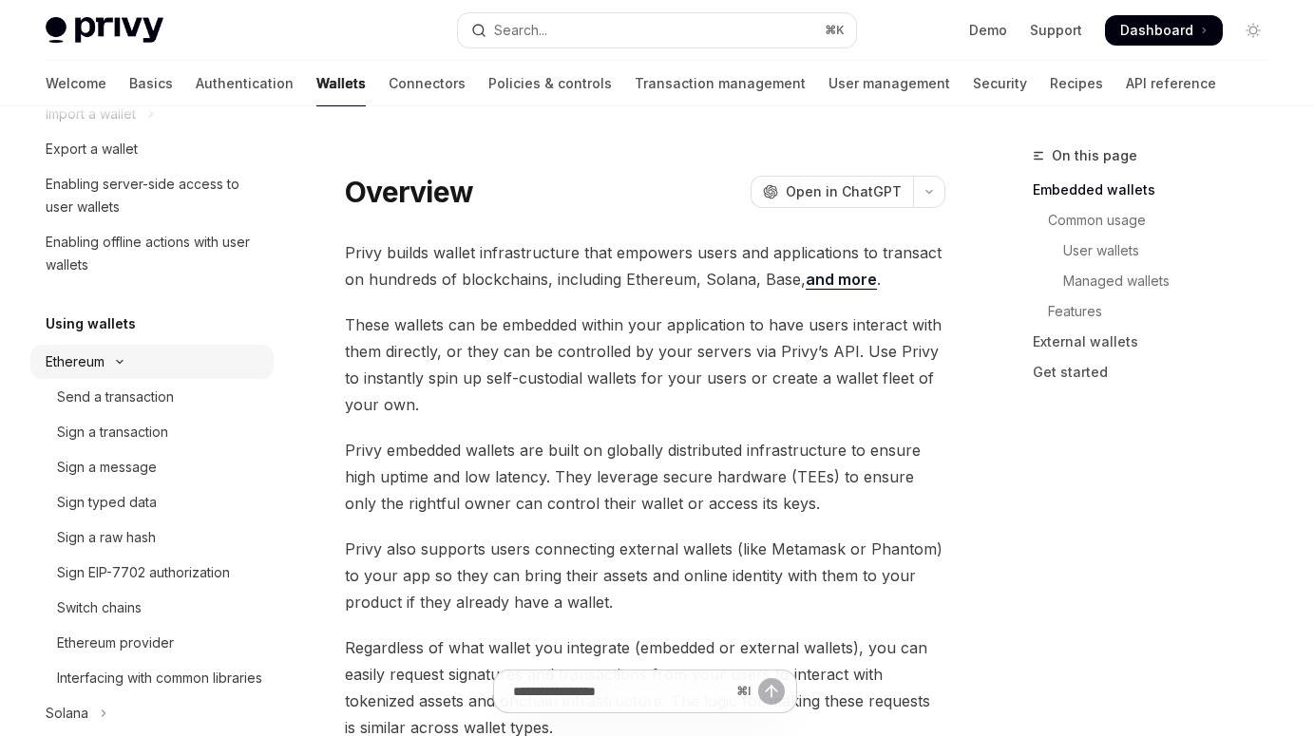
click at [139, 354] on button "Ethereum" at bounding box center [151, 362] width 243 height 34
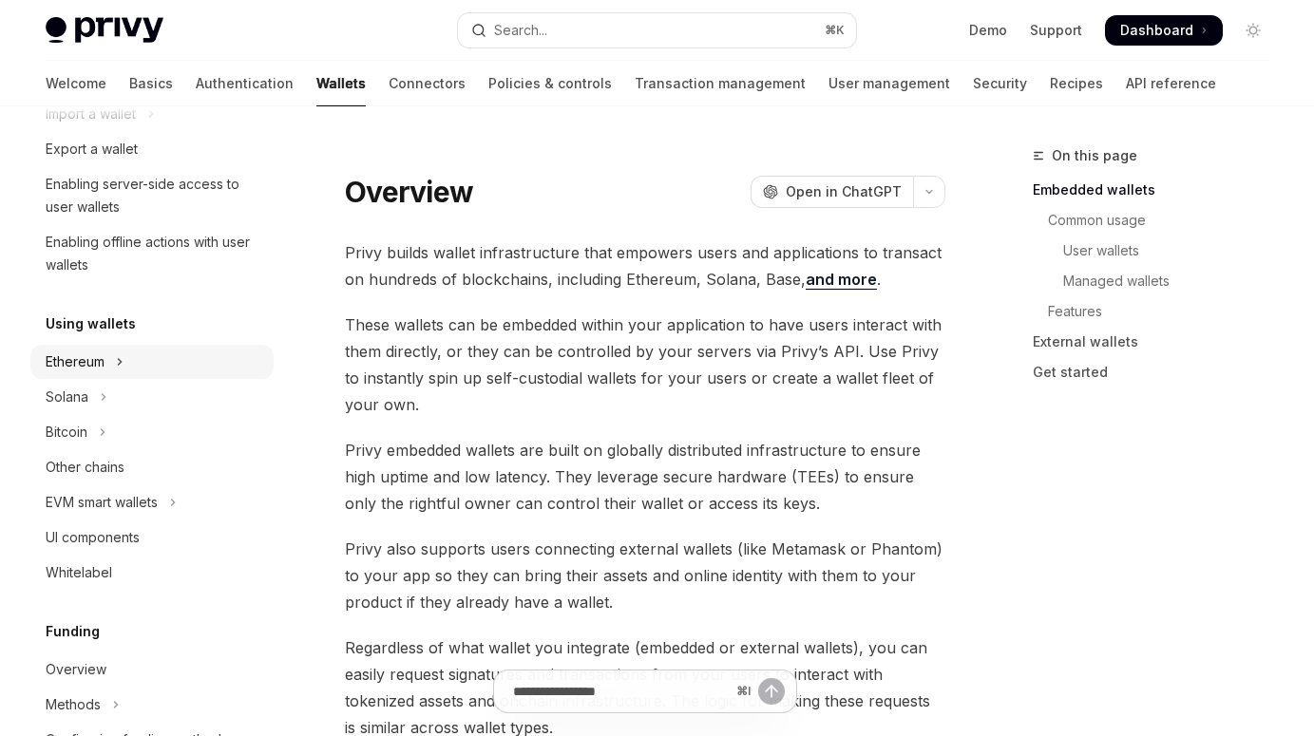
click at [148, 357] on button "Ethereum" at bounding box center [151, 362] width 243 height 34
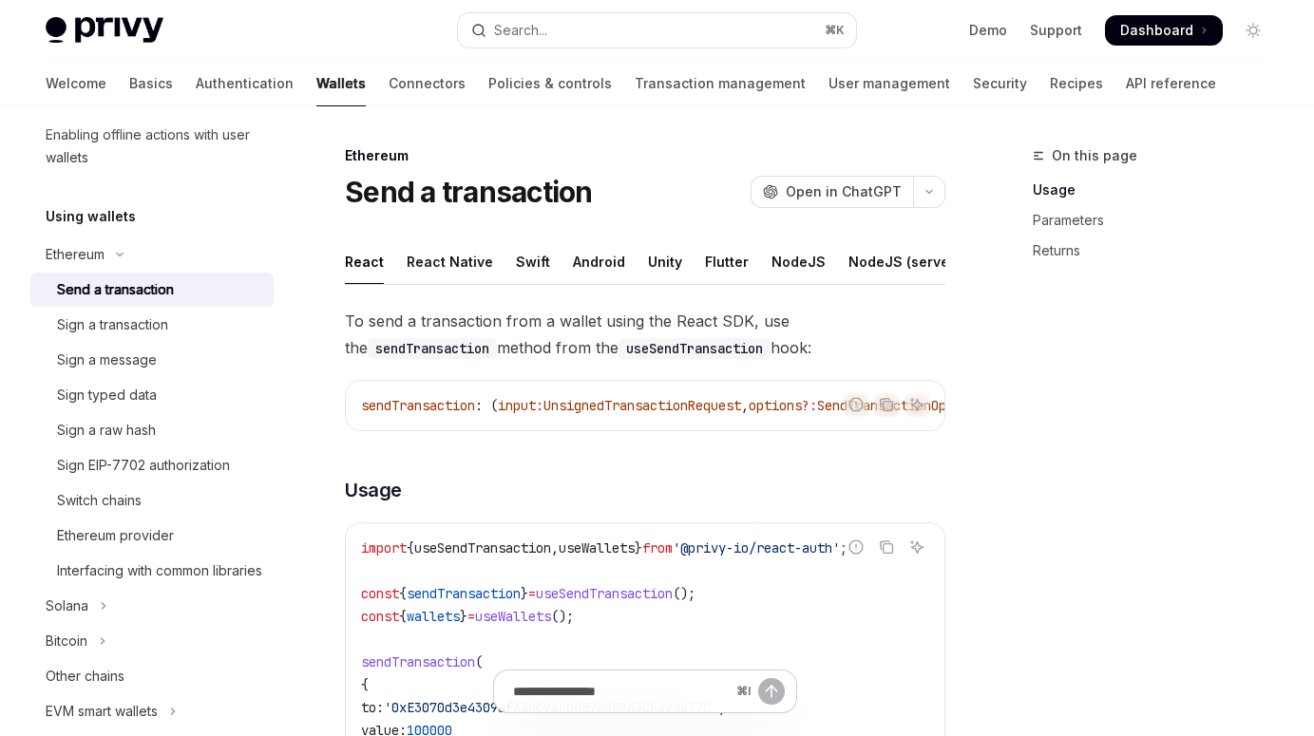
scroll to position [574, 0]
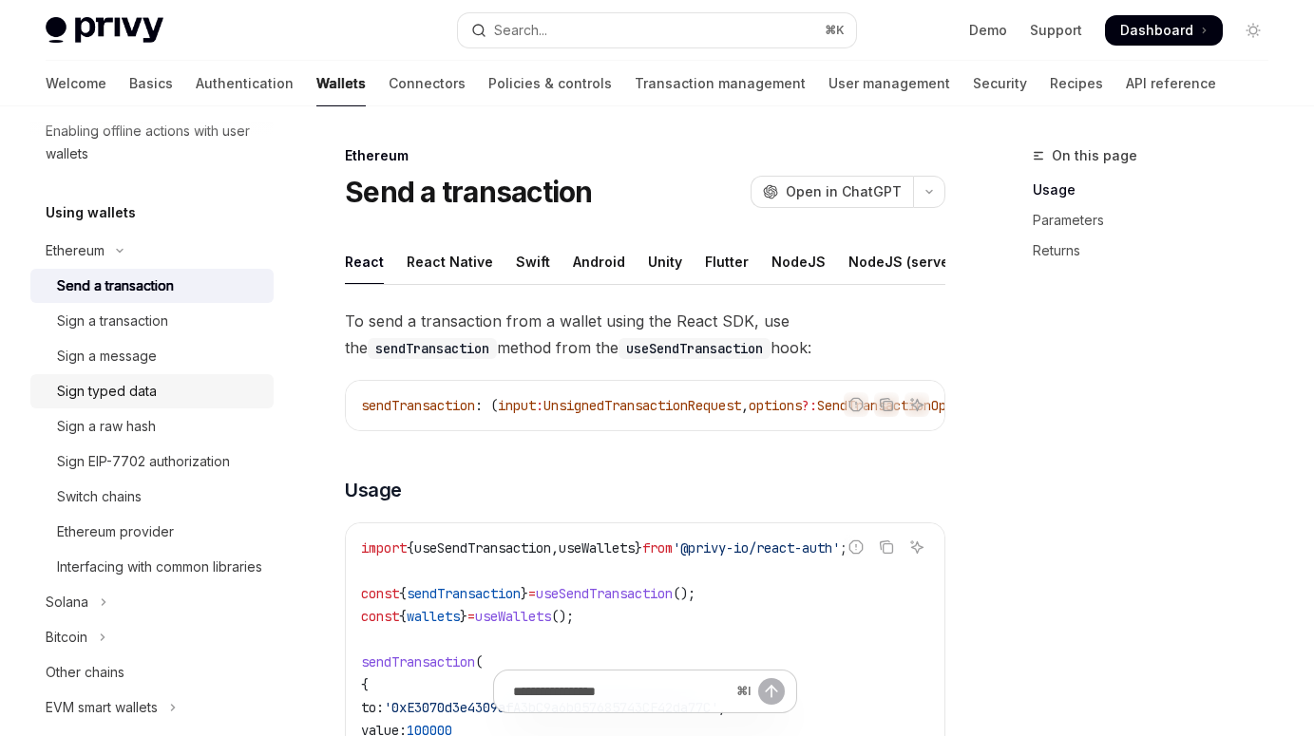
click at [150, 396] on div "Sign typed data" at bounding box center [107, 391] width 100 height 23
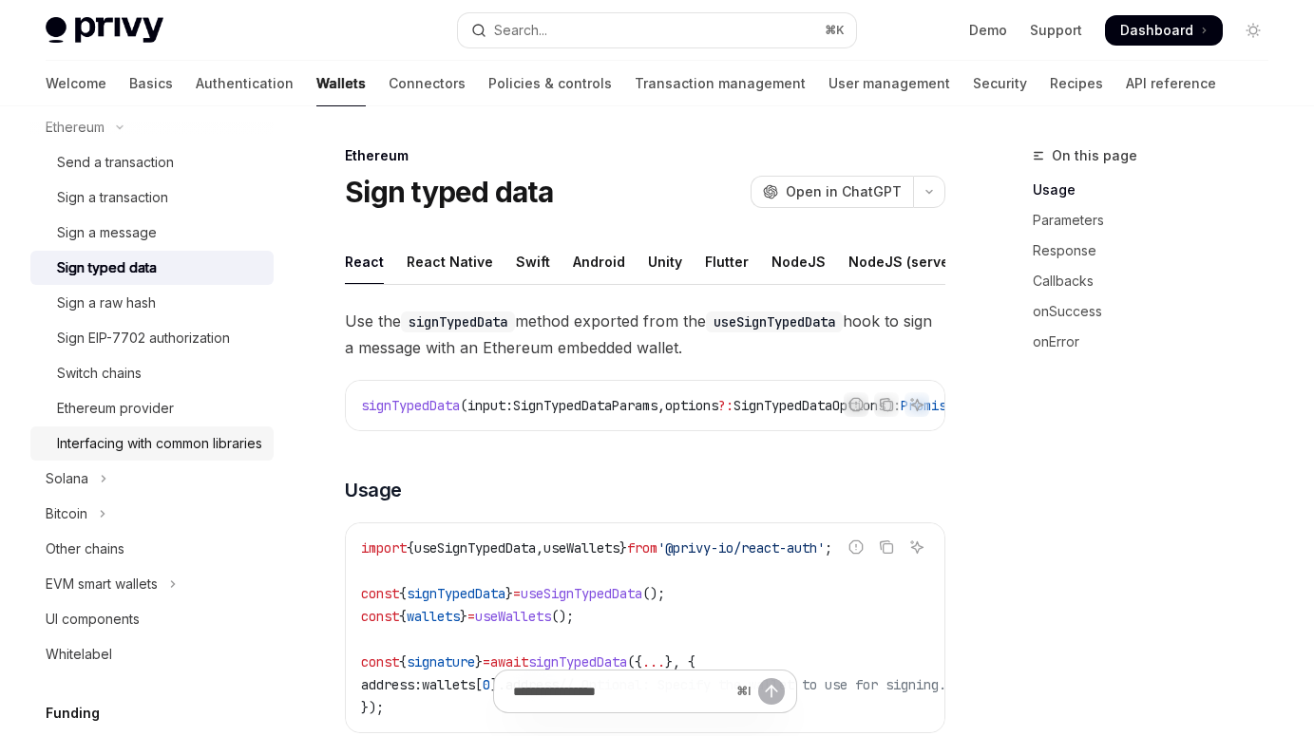
scroll to position [704, 0]
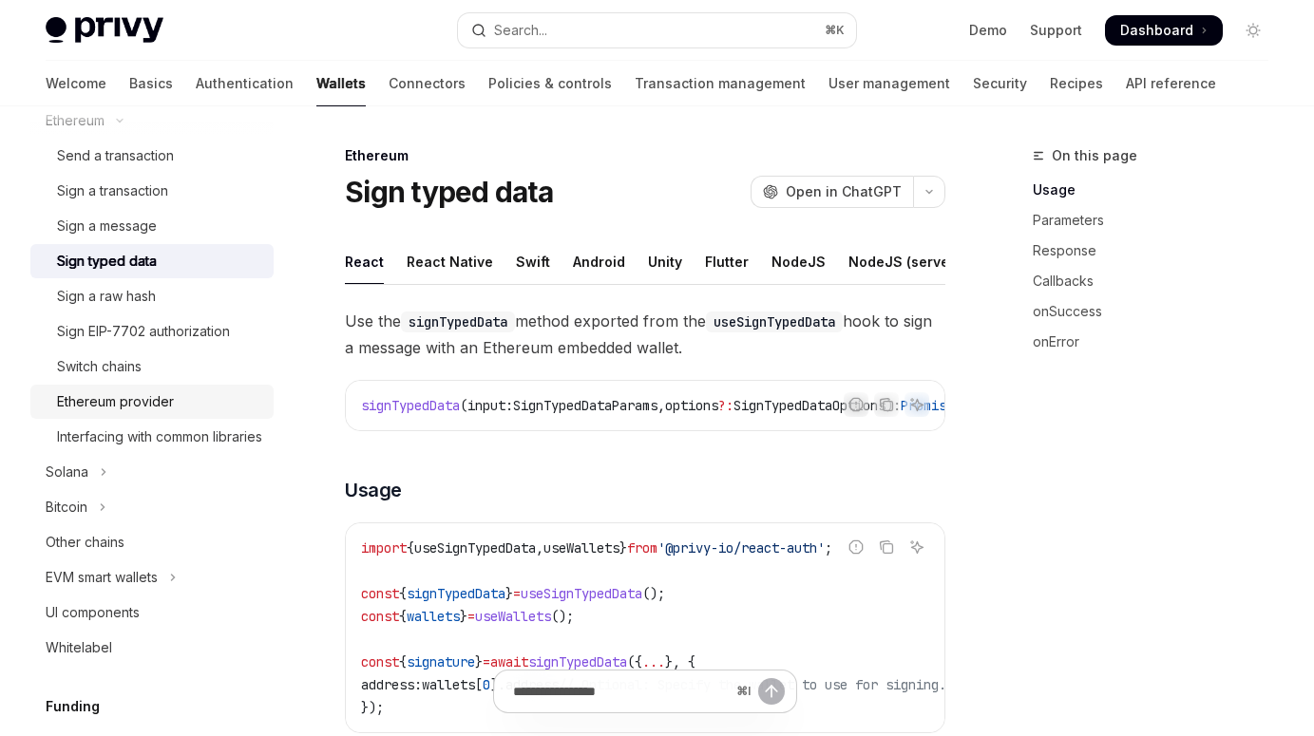
click at [172, 404] on div "Ethereum provider" at bounding box center [115, 401] width 117 height 23
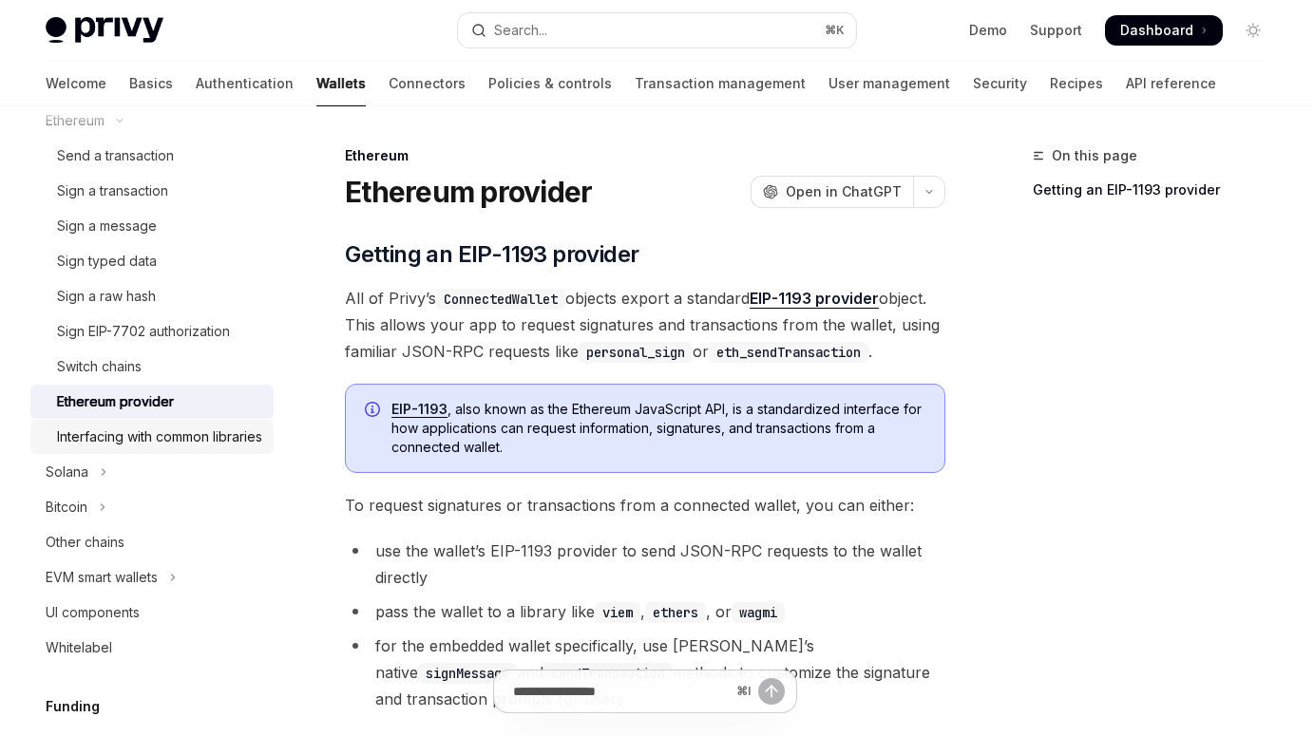
click at [153, 435] on div "Interfacing with common libraries" at bounding box center [159, 437] width 205 height 23
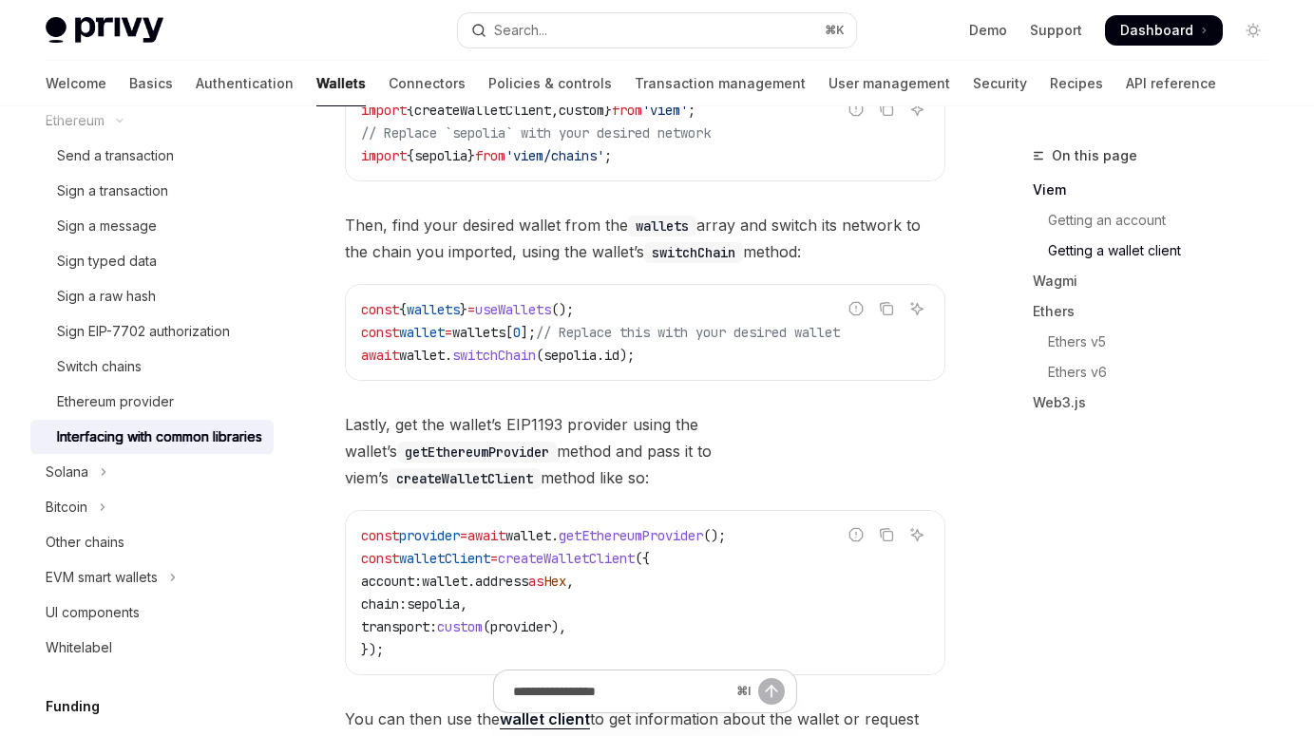
scroll to position [1262, 0]
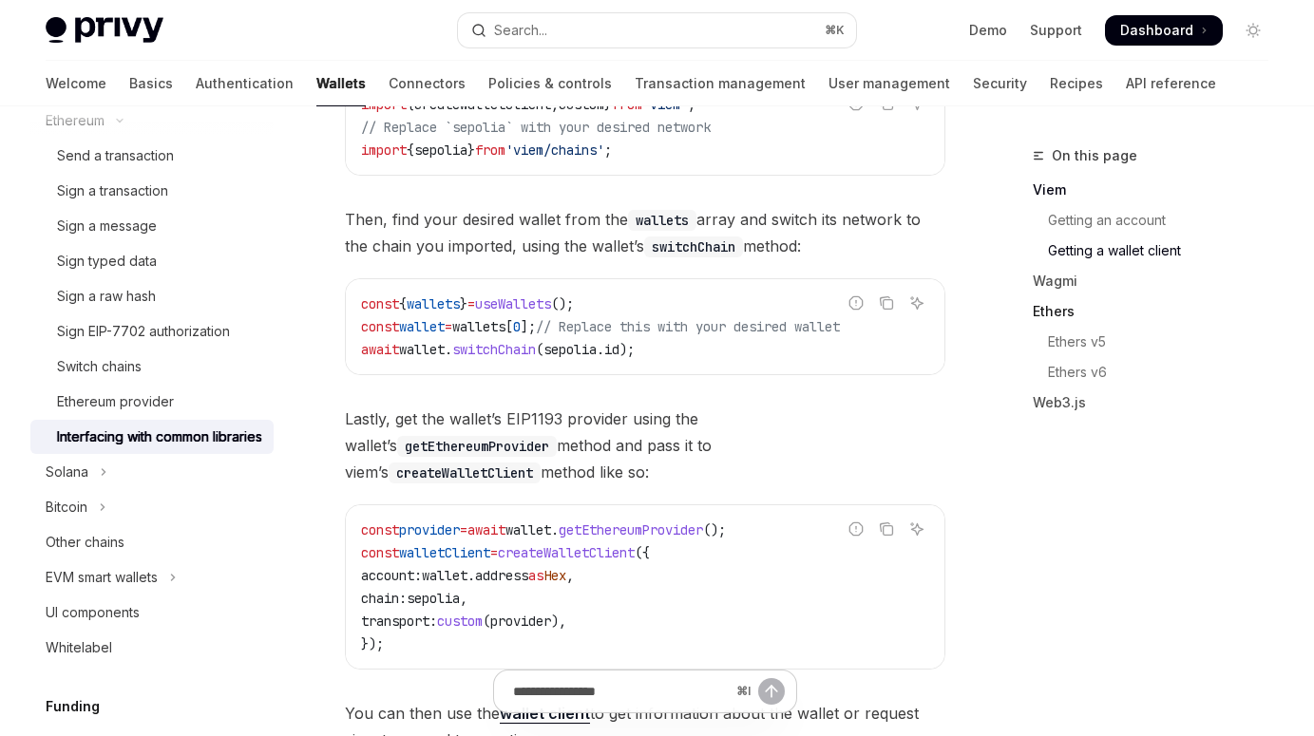
click at [1061, 305] on link "Ethers" at bounding box center [1158, 311] width 251 height 30
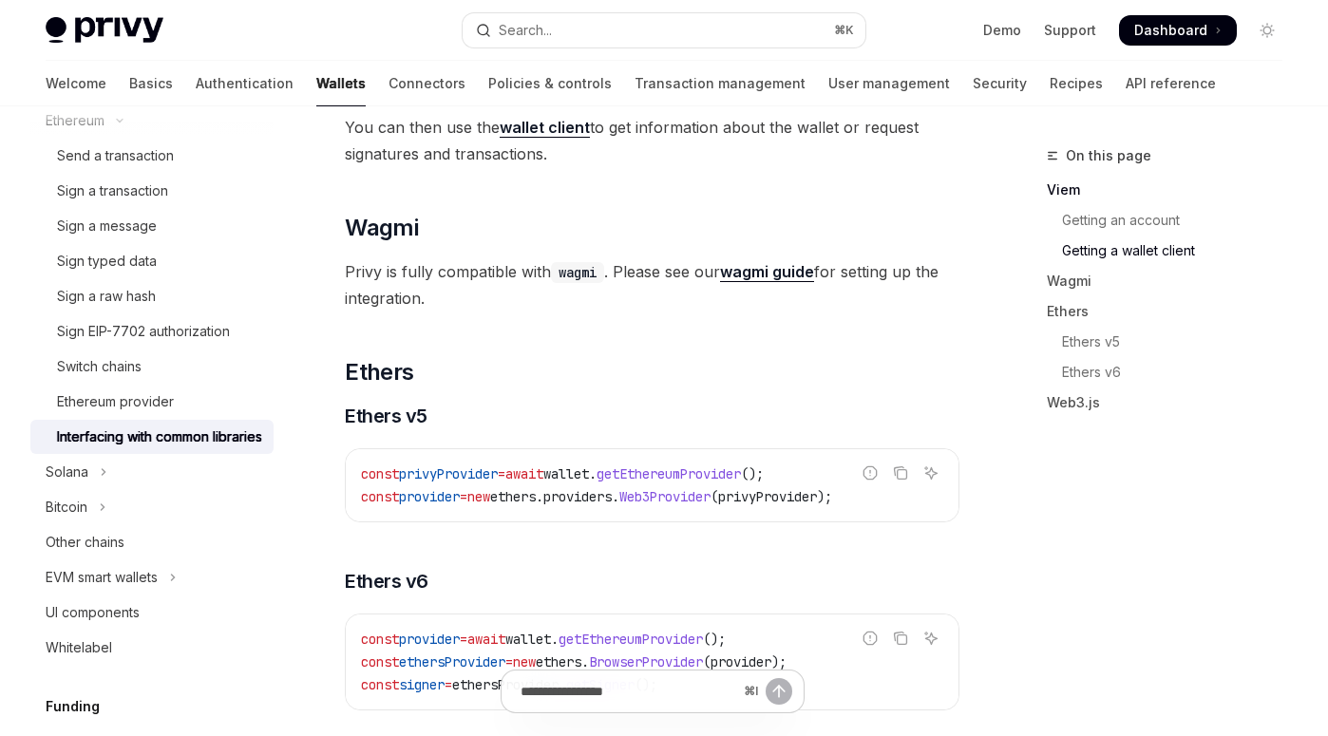
scroll to position [1817, 0]
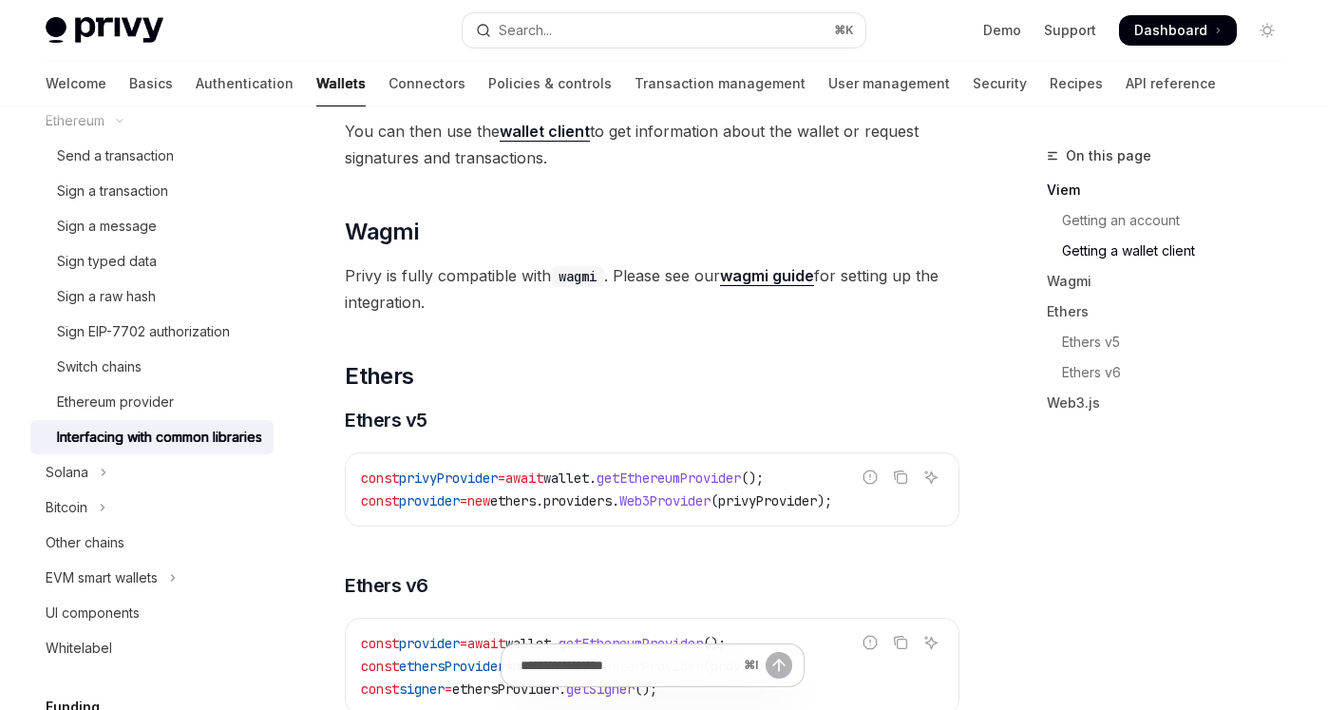
type textarea "*"
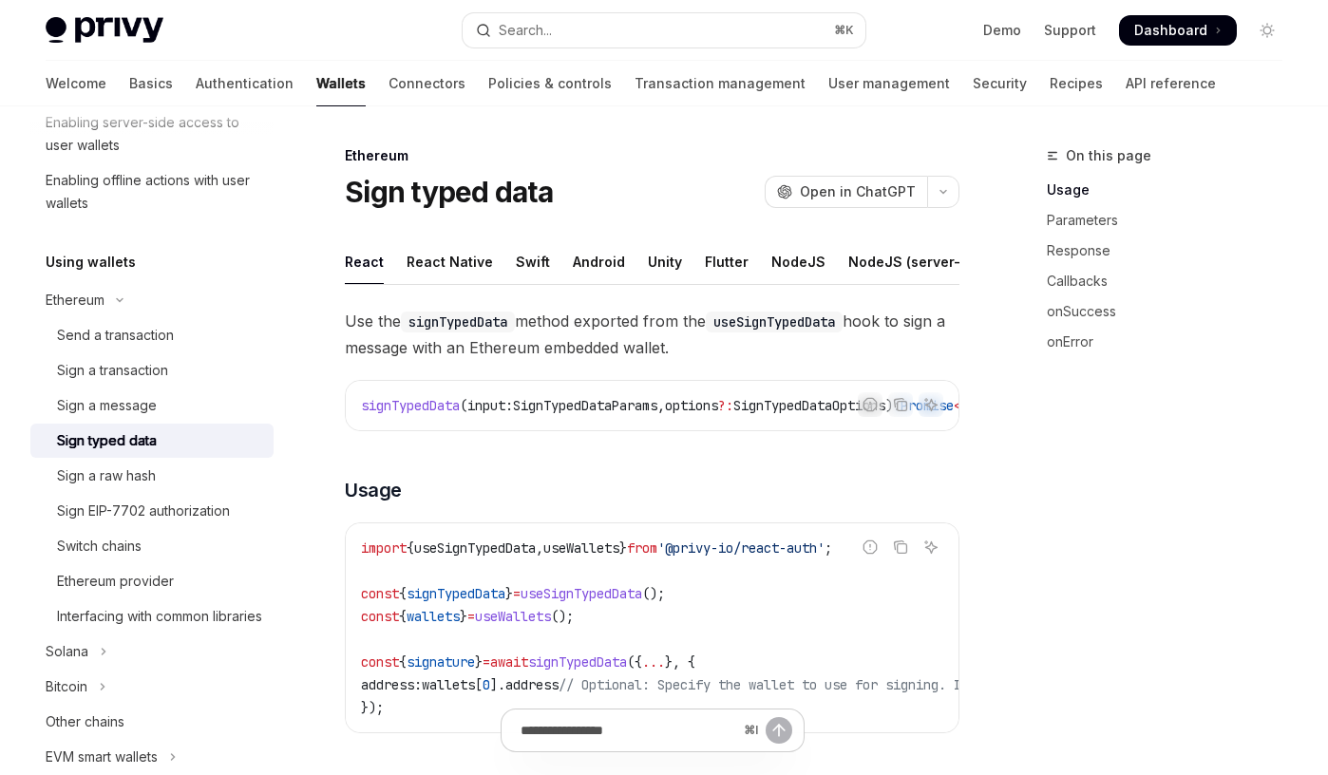
click at [554, 352] on span "Use the signTypedData method exported from the useSignTypedData hook to sign a …" at bounding box center [652, 334] width 615 height 53
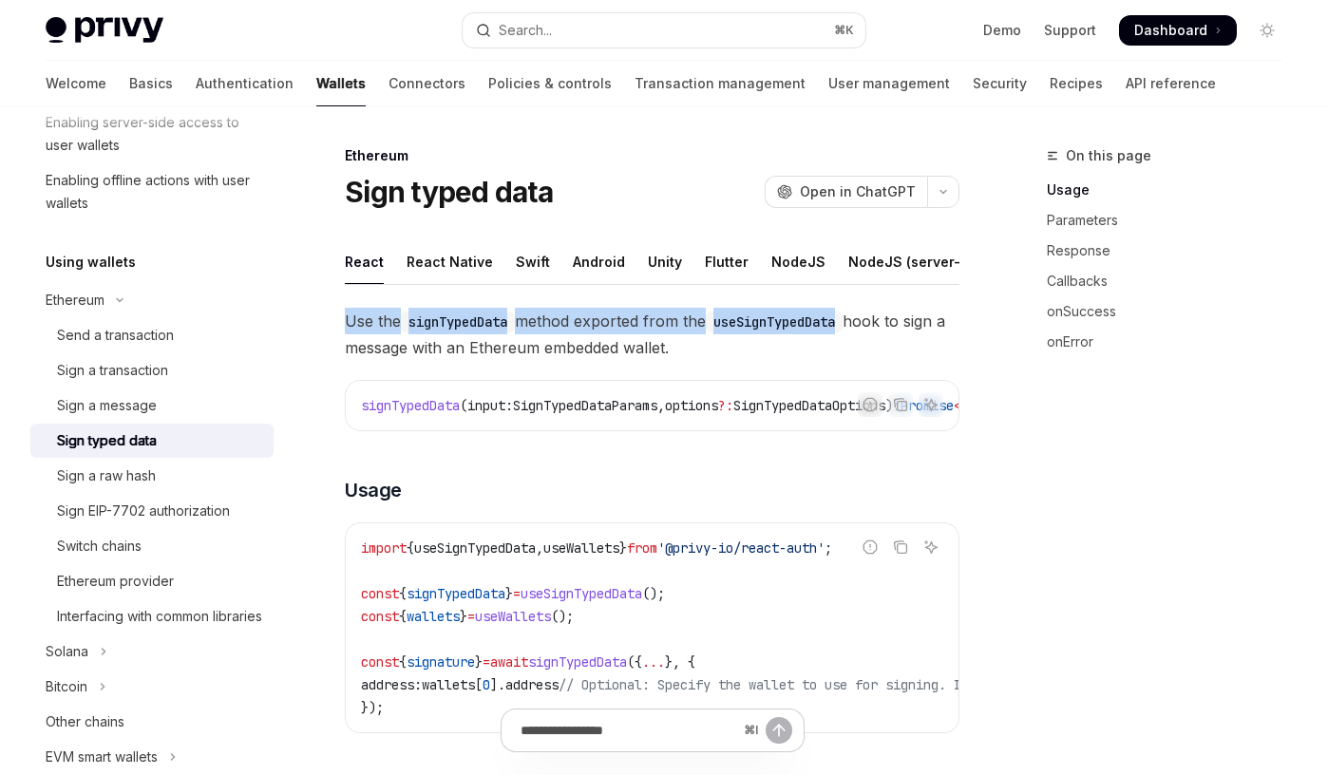
click at [554, 352] on span "Use the signTypedData method exported from the useSignTypedData hook to sign a …" at bounding box center [652, 334] width 615 height 53
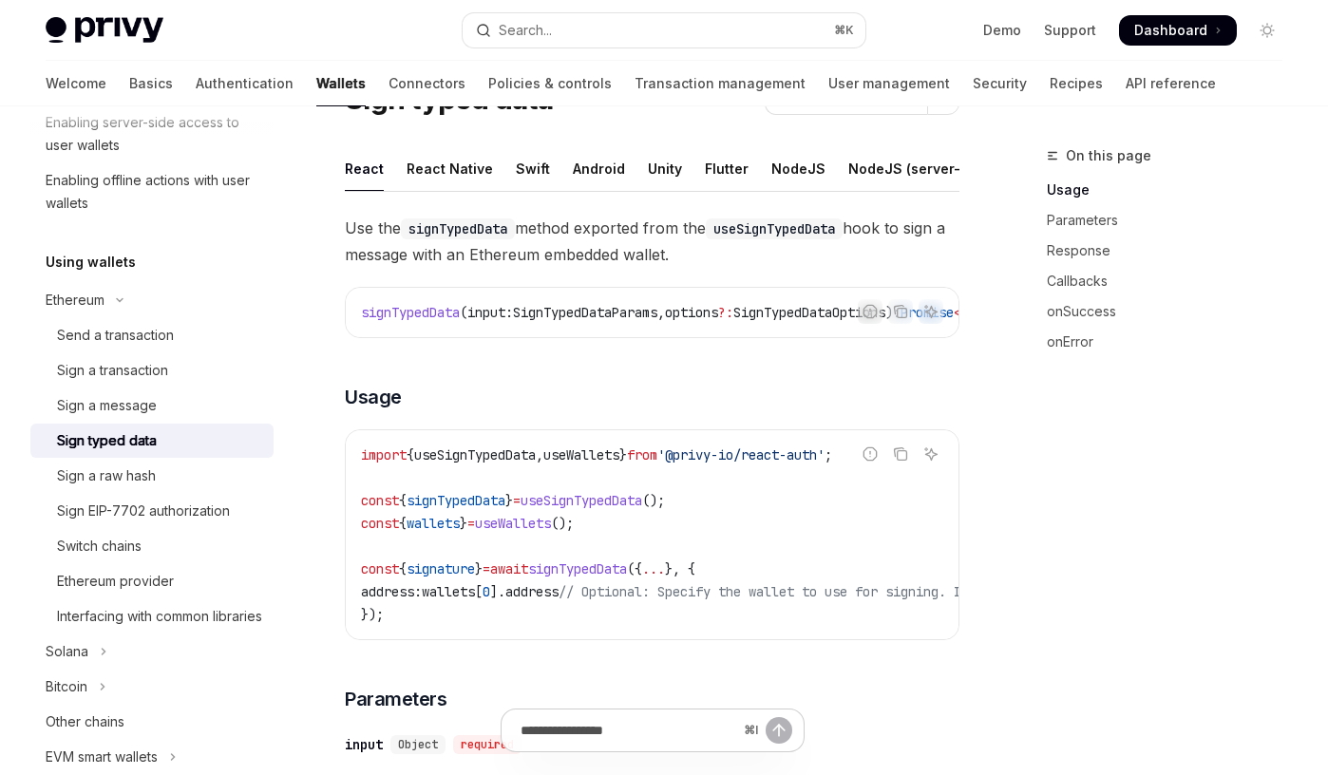
scroll to position [92, 0]
